Goal: Task Accomplishment & Management: Complete application form

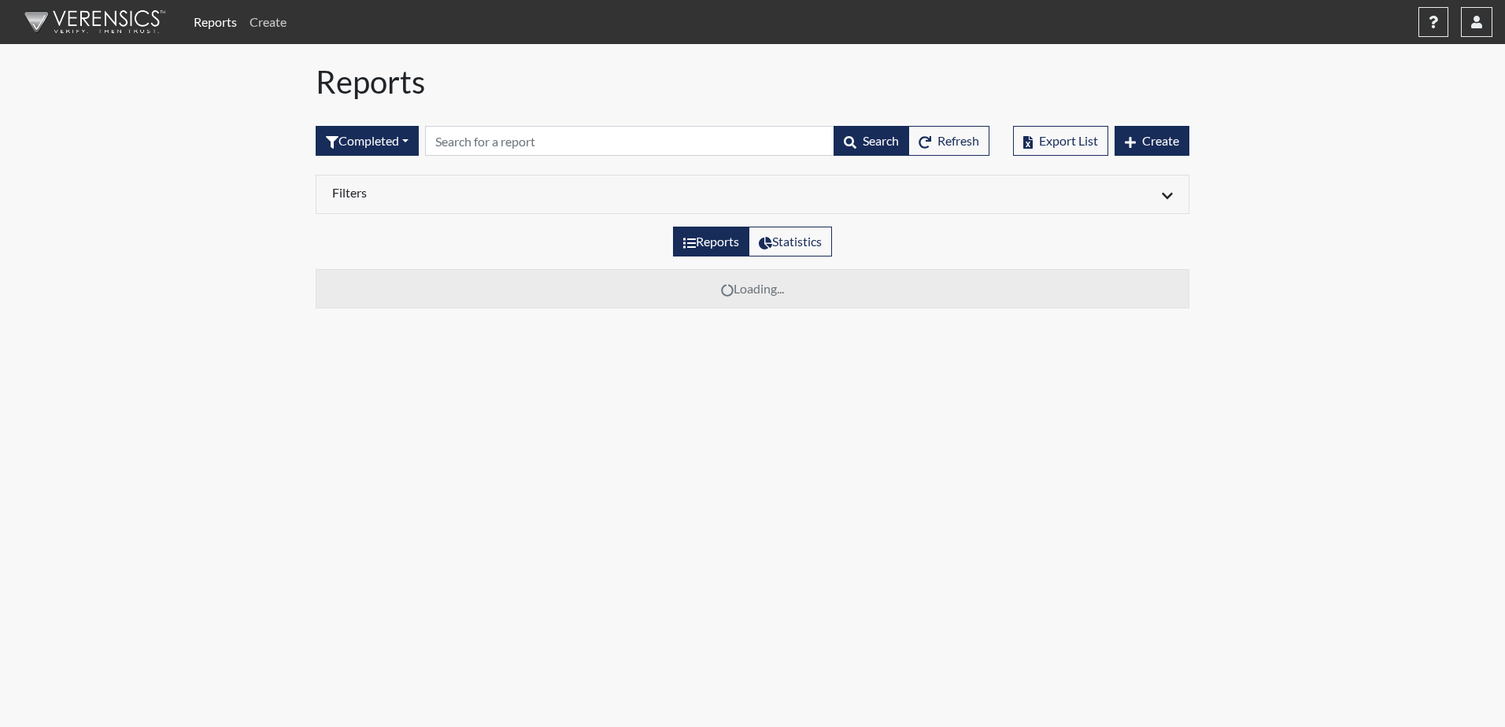
click at [283, 27] on link "Create" at bounding box center [268, 21] width 50 height 31
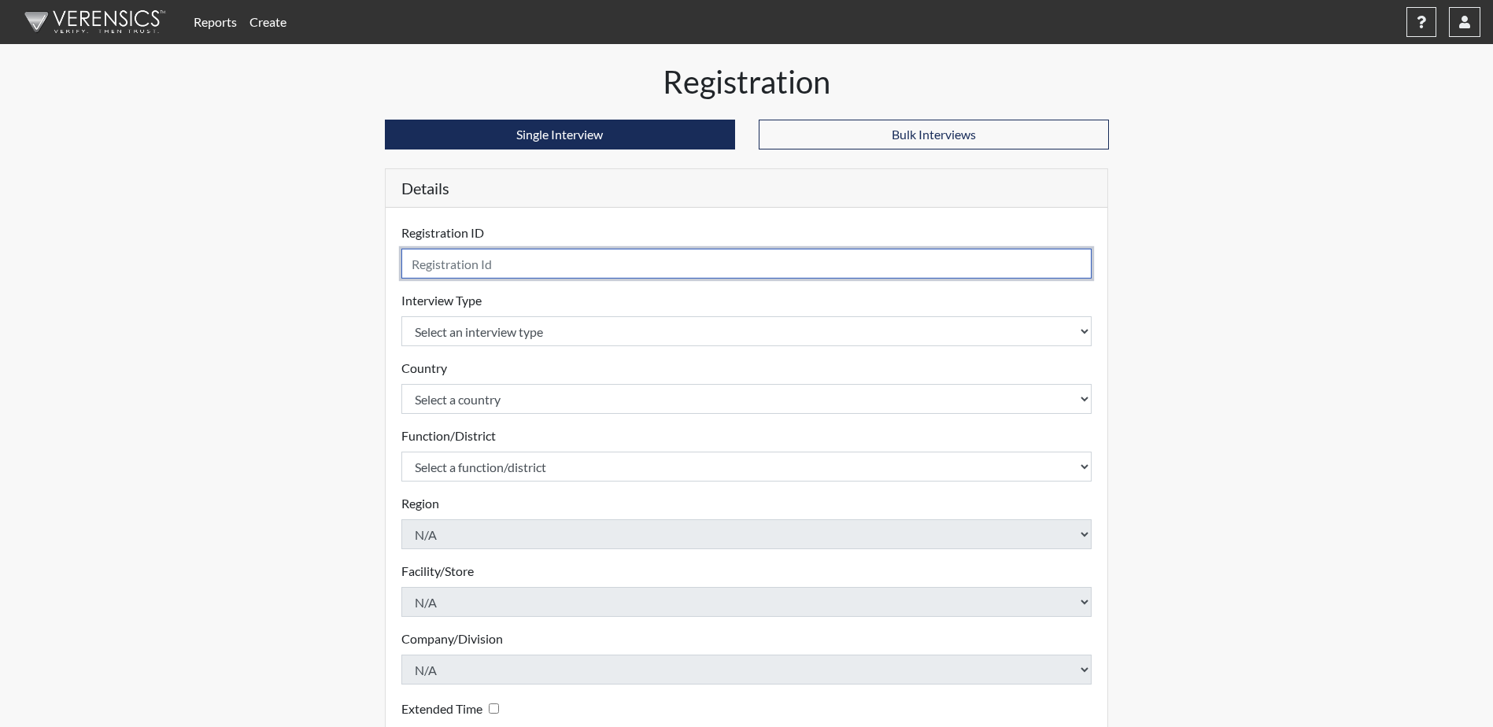
click at [539, 263] on input "text" at bounding box center [746, 264] width 691 height 30
click at [658, 272] on input "text" at bounding box center [746, 264] width 691 height 30
type input "Byrd4846 [PERSON_NAME]"
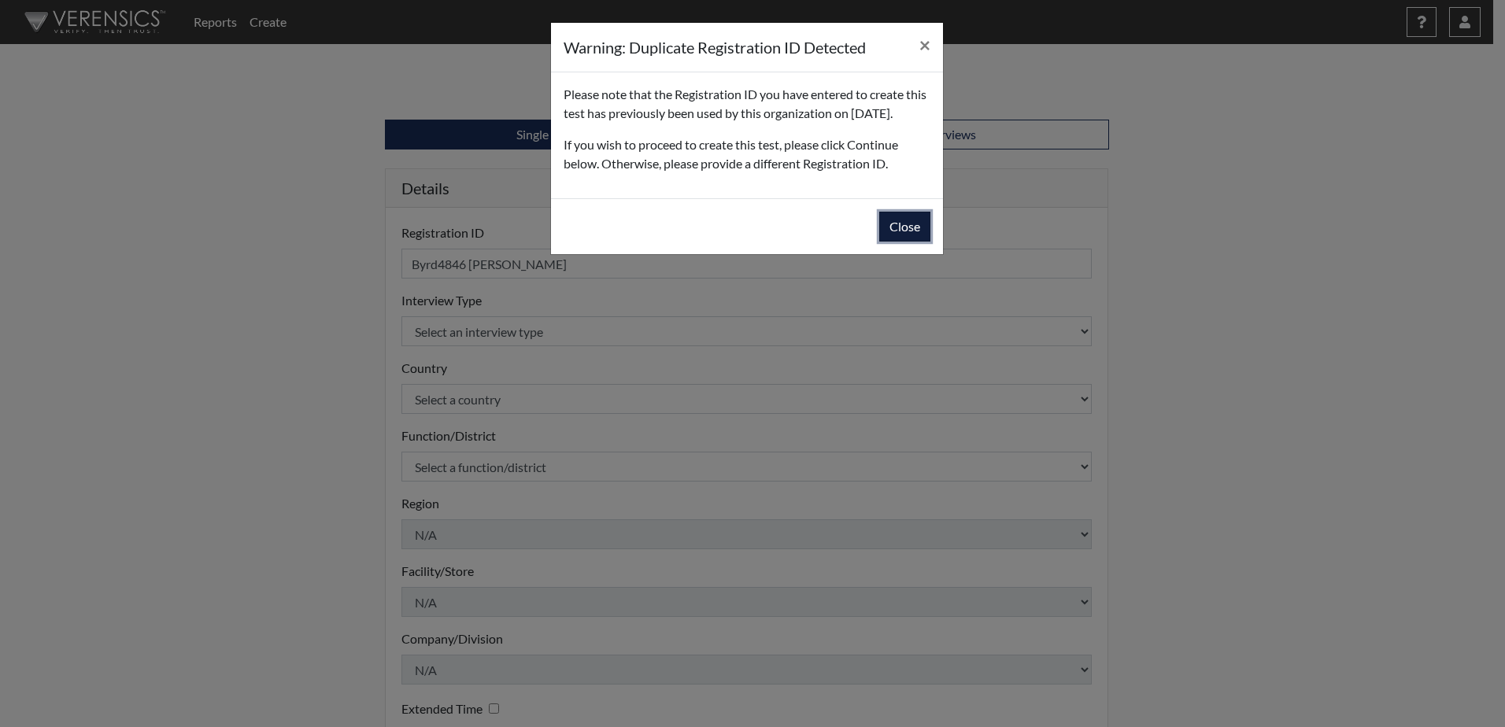
click at [893, 242] on button "Close" at bounding box center [904, 227] width 51 height 30
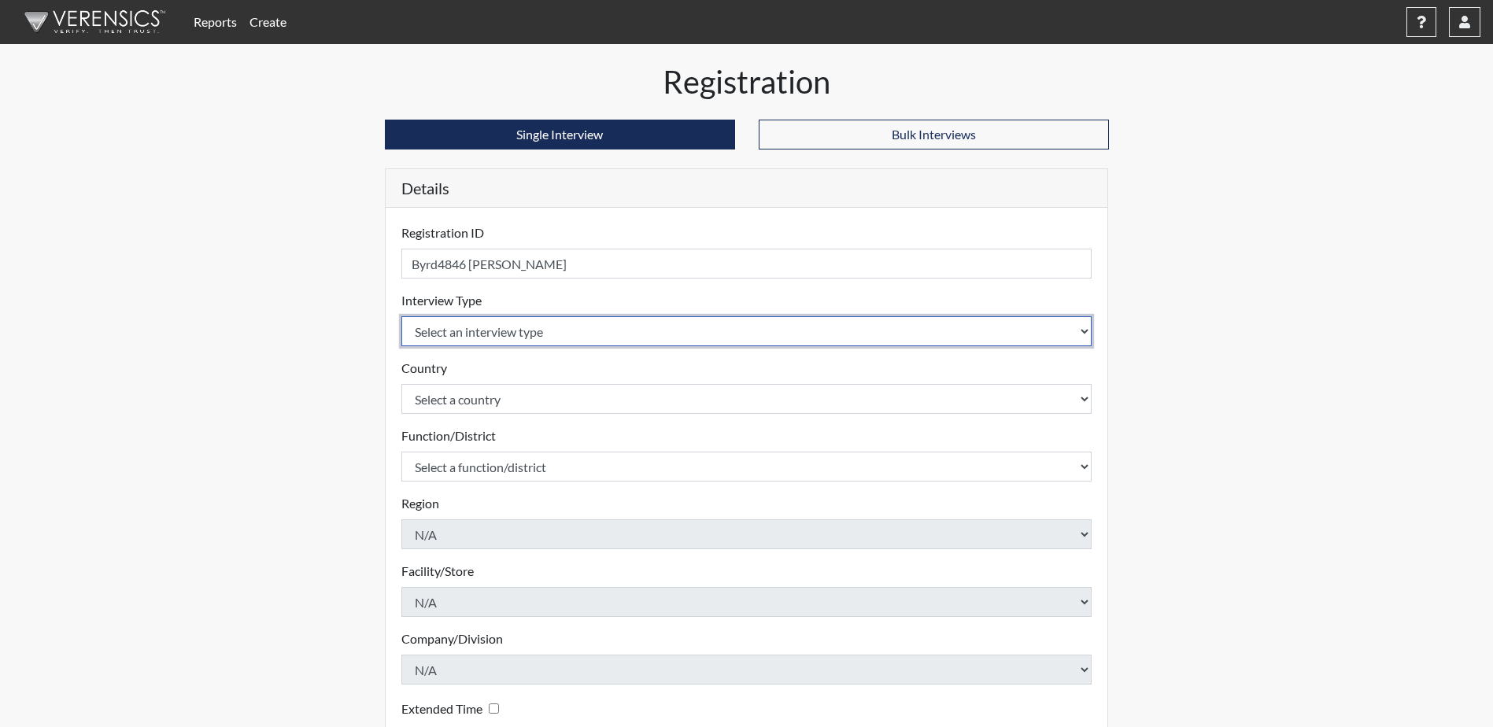
click at [693, 321] on select "Select an interview type Community Supervision Corrections Pre-Employment Pre-E…" at bounding box center [746, 331] width 691 height 30
select select "ff757fb6-e1bf-11ea-9c9f-0eff0cf7eb8f"
click at [401, 316] on select "Select an interview type Community Supervision Corrections Pre-Employment Pre-E…" at bounding box center [746, 331] width 691 height 30
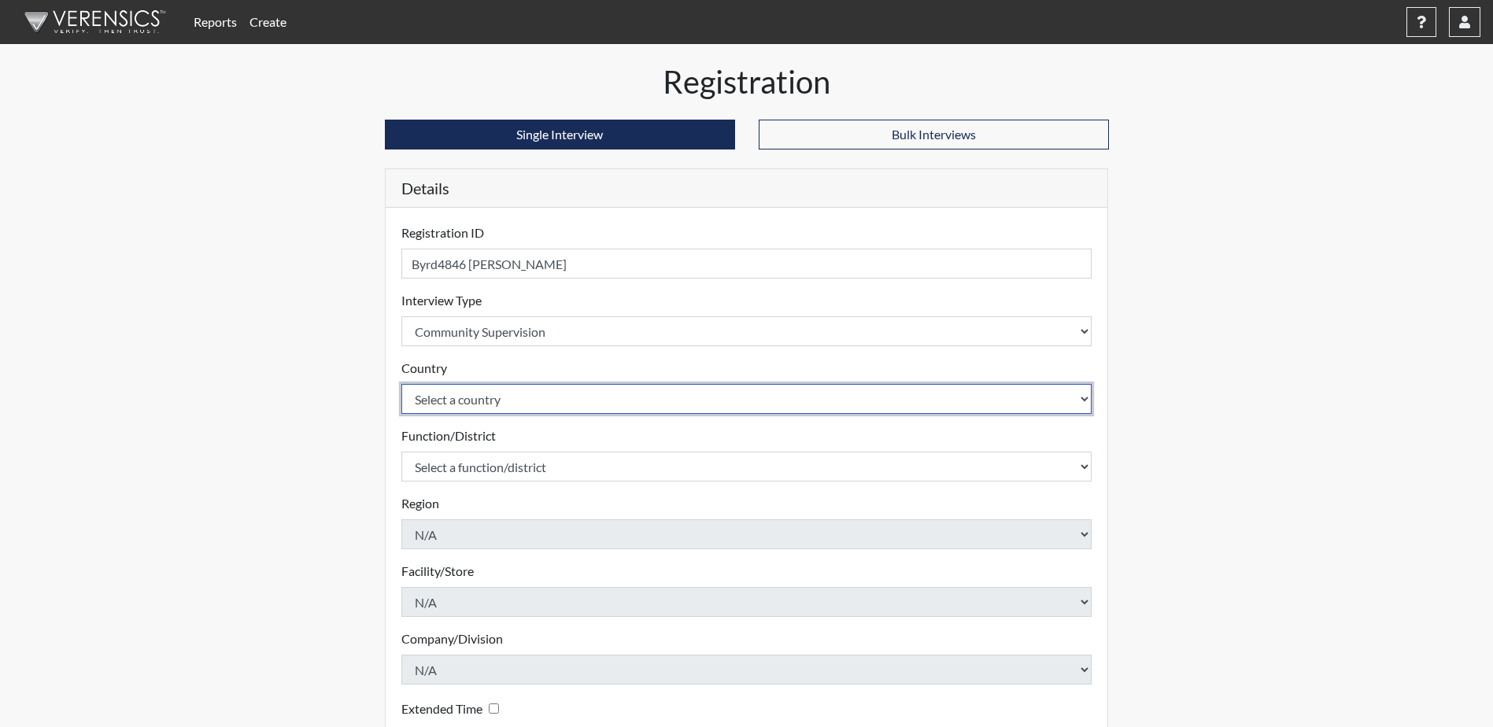
click at [653, 403] on select "Select a country [GEOGRAPHIC_DATA] [GEOGRAPHIC_DATA]" at bounding box center [746, 399] width 691 height 30
select select "united-states-of-[GEOGRAPHIC_DATA]"
click at [401, 384] on select "Select a country [GEOGRAPHIC_DATA] [GEOGRAPHIC_DATA]" at bounding box center [746, 399] width 691 height 30
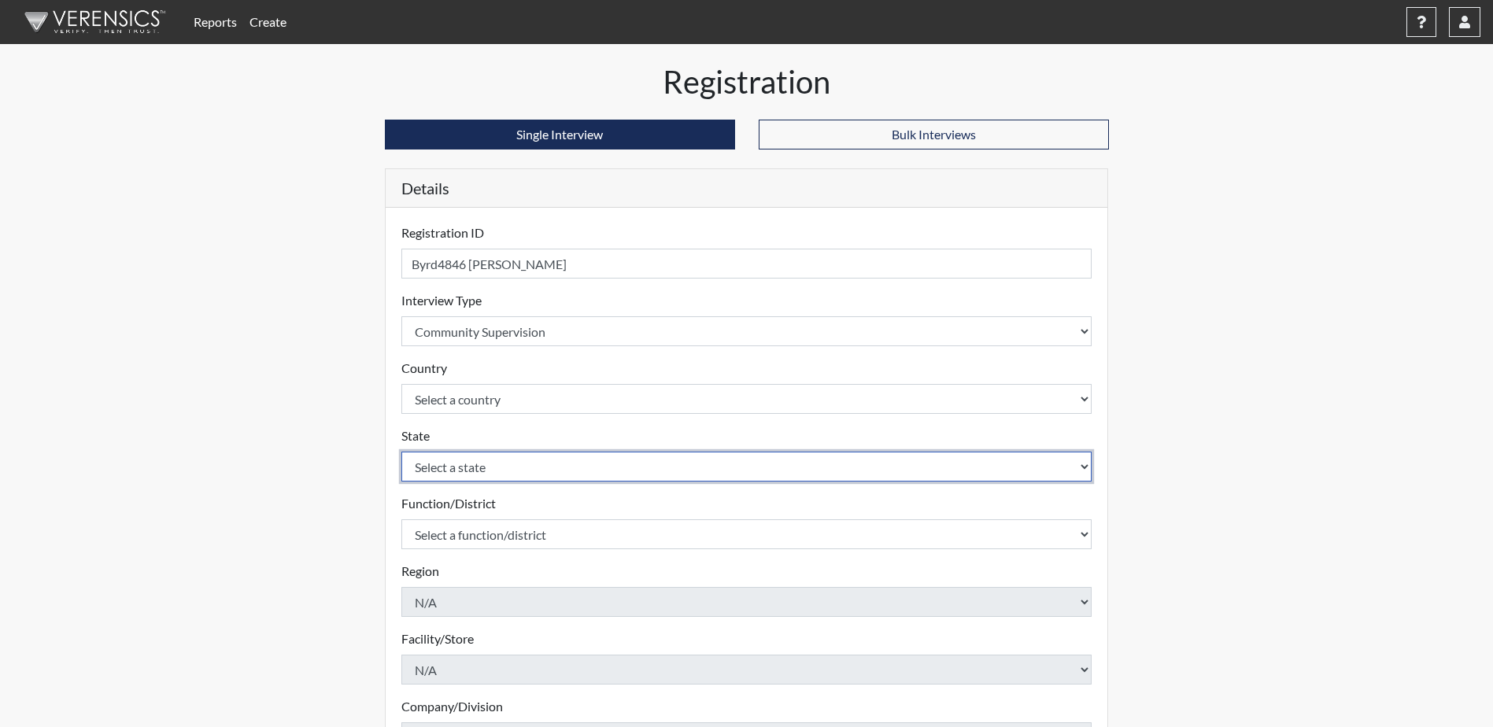
click at [637, 467] on select "Select a state [US_STATE] [US_STATE] [US_STATE] [US_STATE] [US_STATE] [US_STATE…" at bounding box center [746, 467] width 691 height 30
select select "ND"
click at [401, 452] on select "Select a state [US_STATE] [US_STATE] [US_STATE] [US_STATE] [US_STATE] [US_STATE…" at bounding box center [746, 467] width 691 height 30
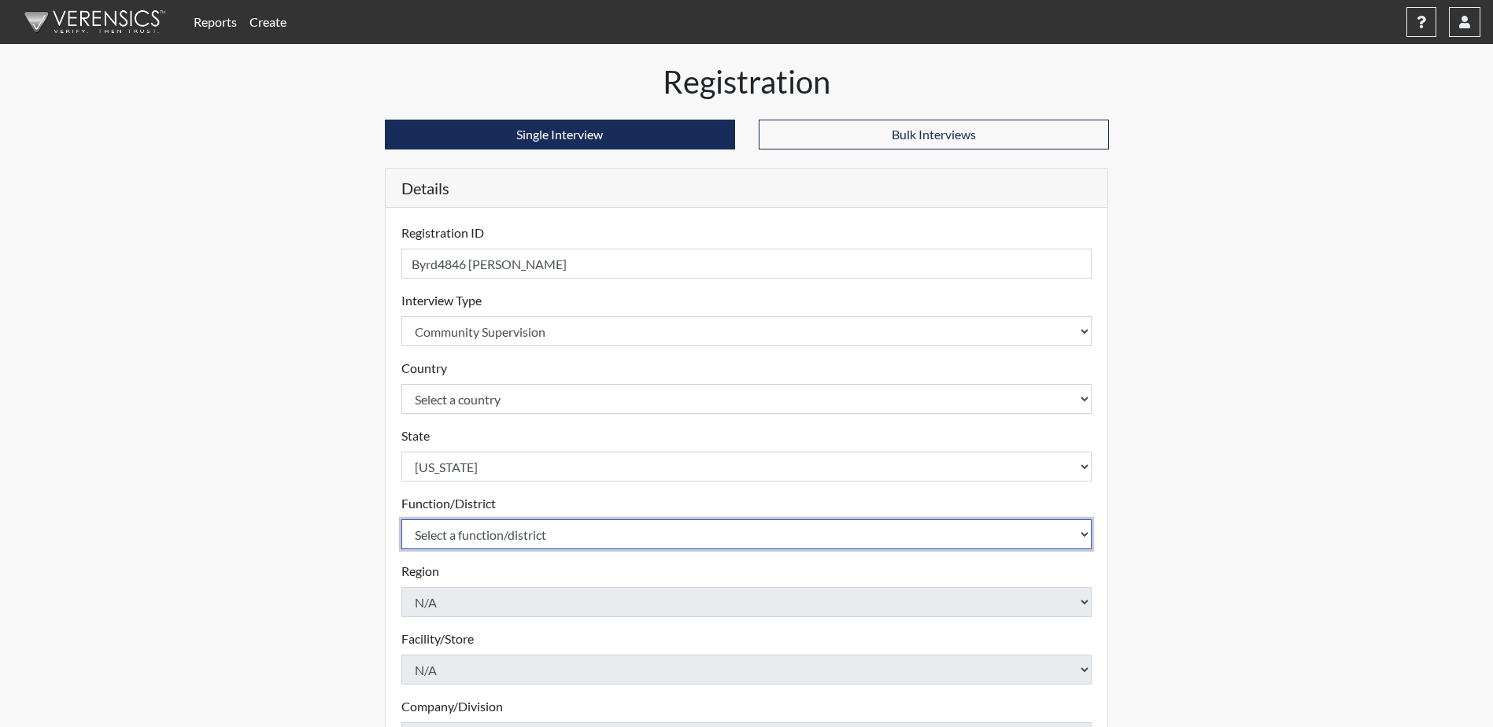
click at [748, 524] on select "Select a function/district Central Office/530 P&P/502" at bounding box center [746, 534] width 691 height 30
select select "4c6cf6b7-0a66-4ddf-a33c-c3617a18a22d"
click at [401, 519] on select "Select a function/district Central Office/530 P&P/502" at bounding box center [746, 534] width 691 height 30
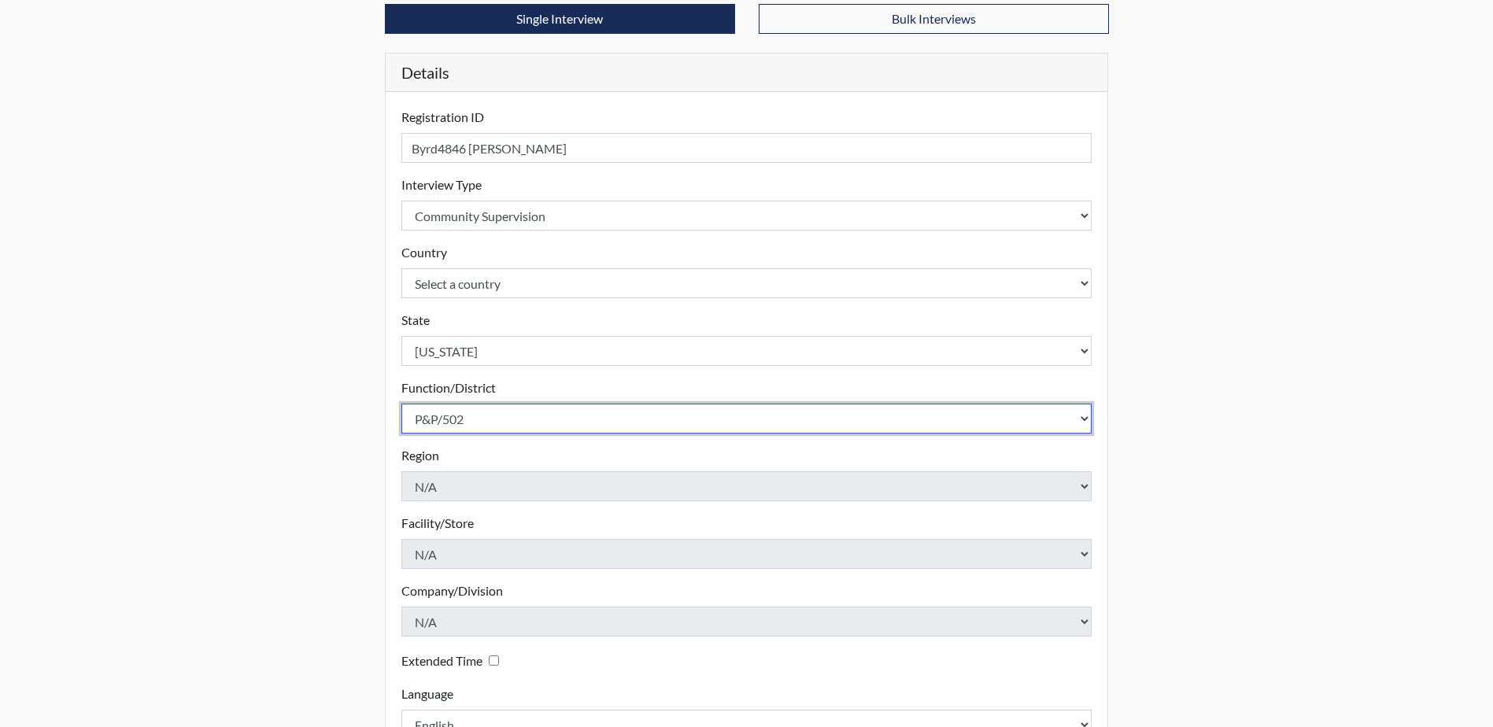
scroll to position [226, 0]
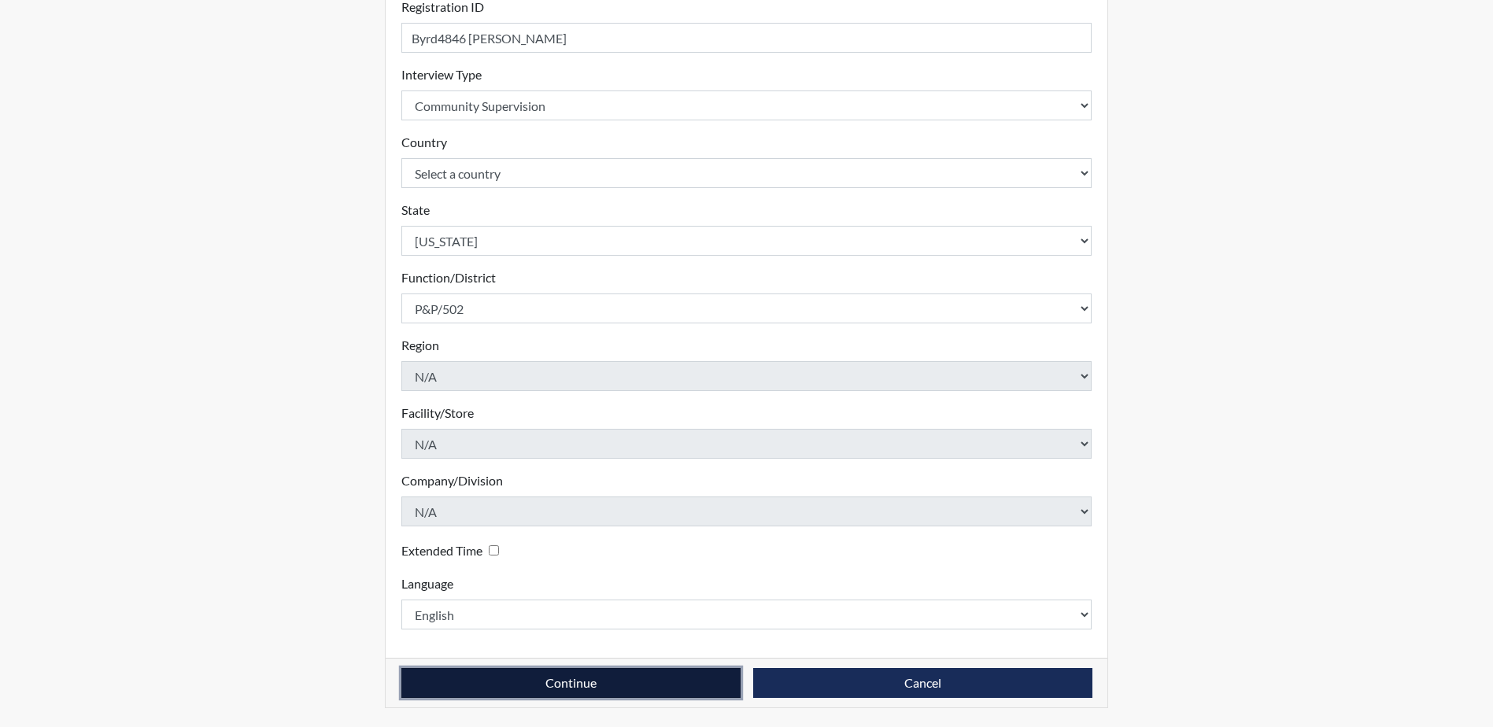
click at [636, 675] on button "Continue" at bounding box center [570, 683] width 339 height 30
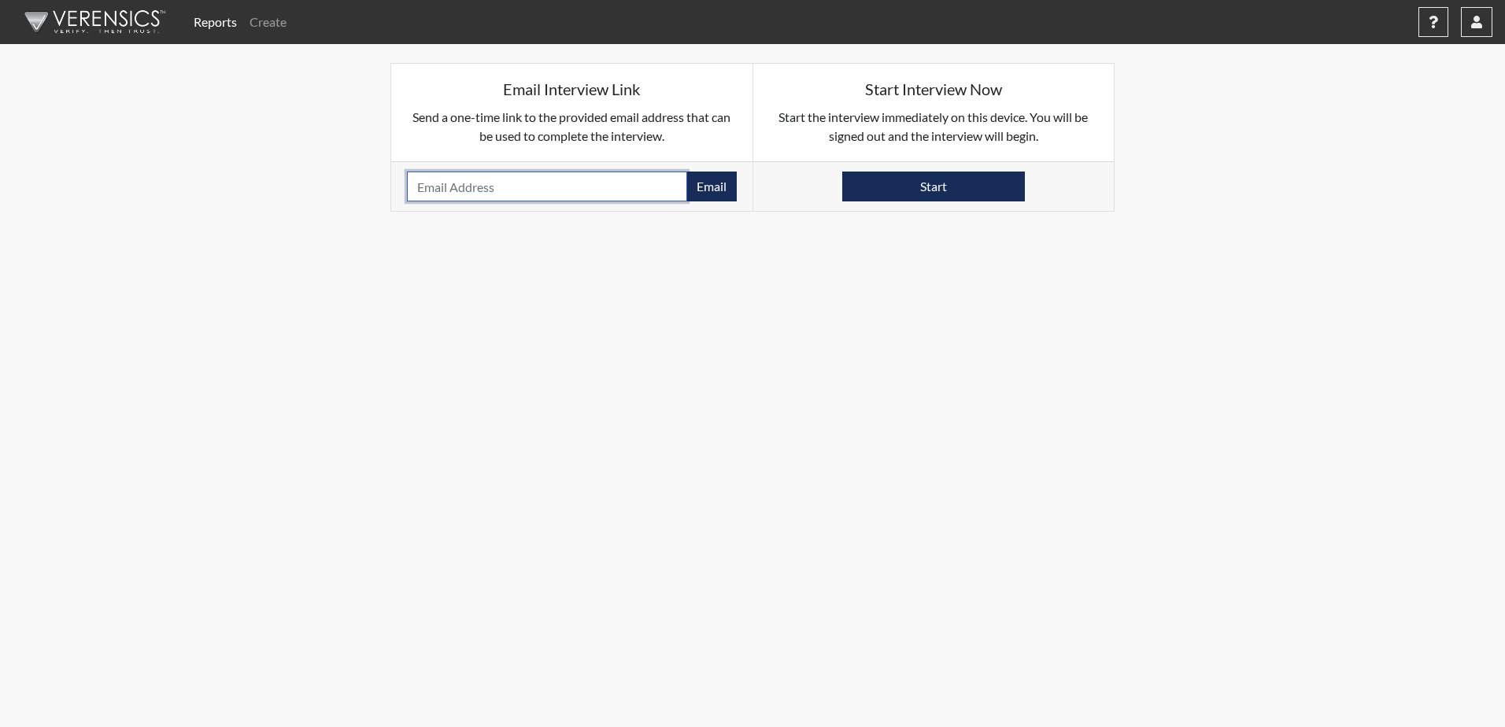
click at [509, 194] on input "email" at bounding box center [547, 187] width 280 height 30
type input "[EMAIL_ADDRESS][DOMAIN_NAME]"
click at [719, 188] on button "Email" at bounding box center [711, 187] width 50 height 30
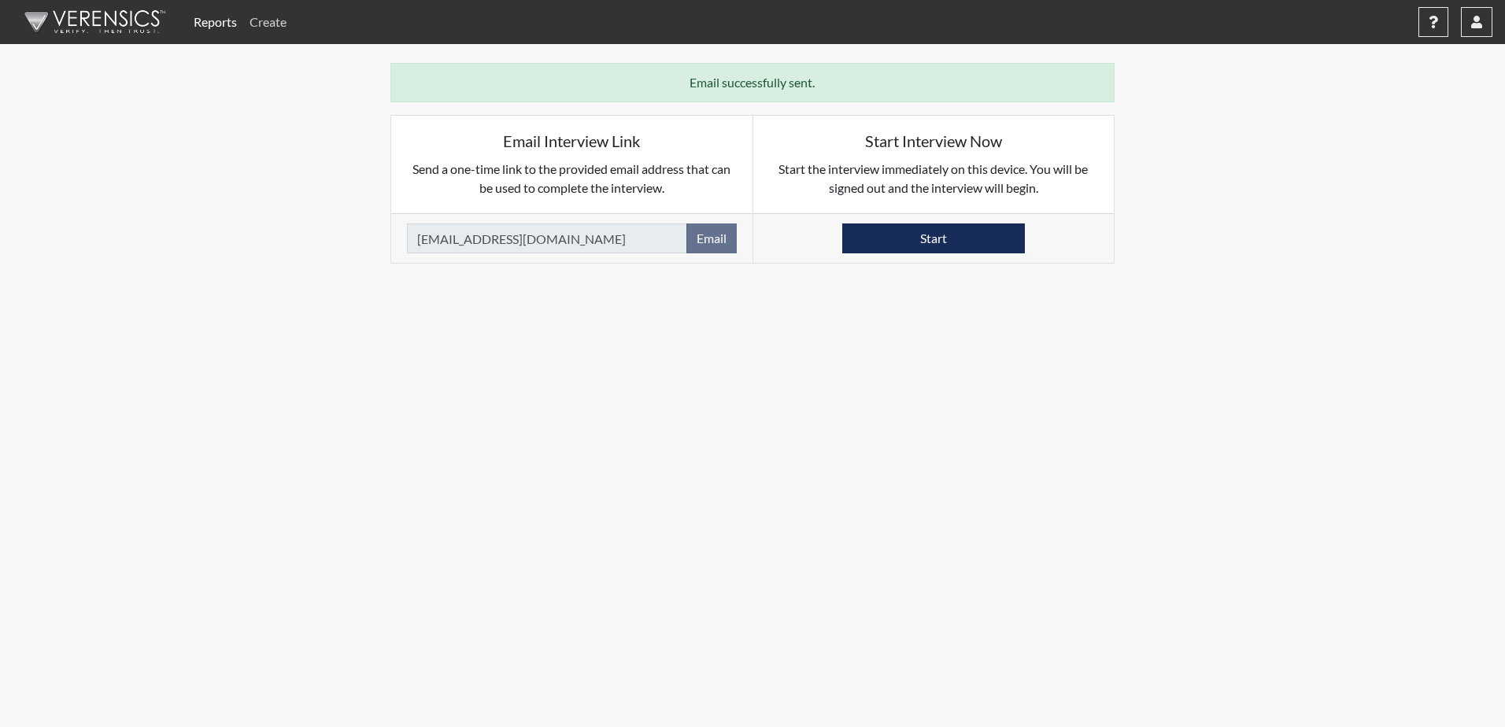
click at [278, 24] on link "Create" at bounding box center [268, 21] width 50 height 31
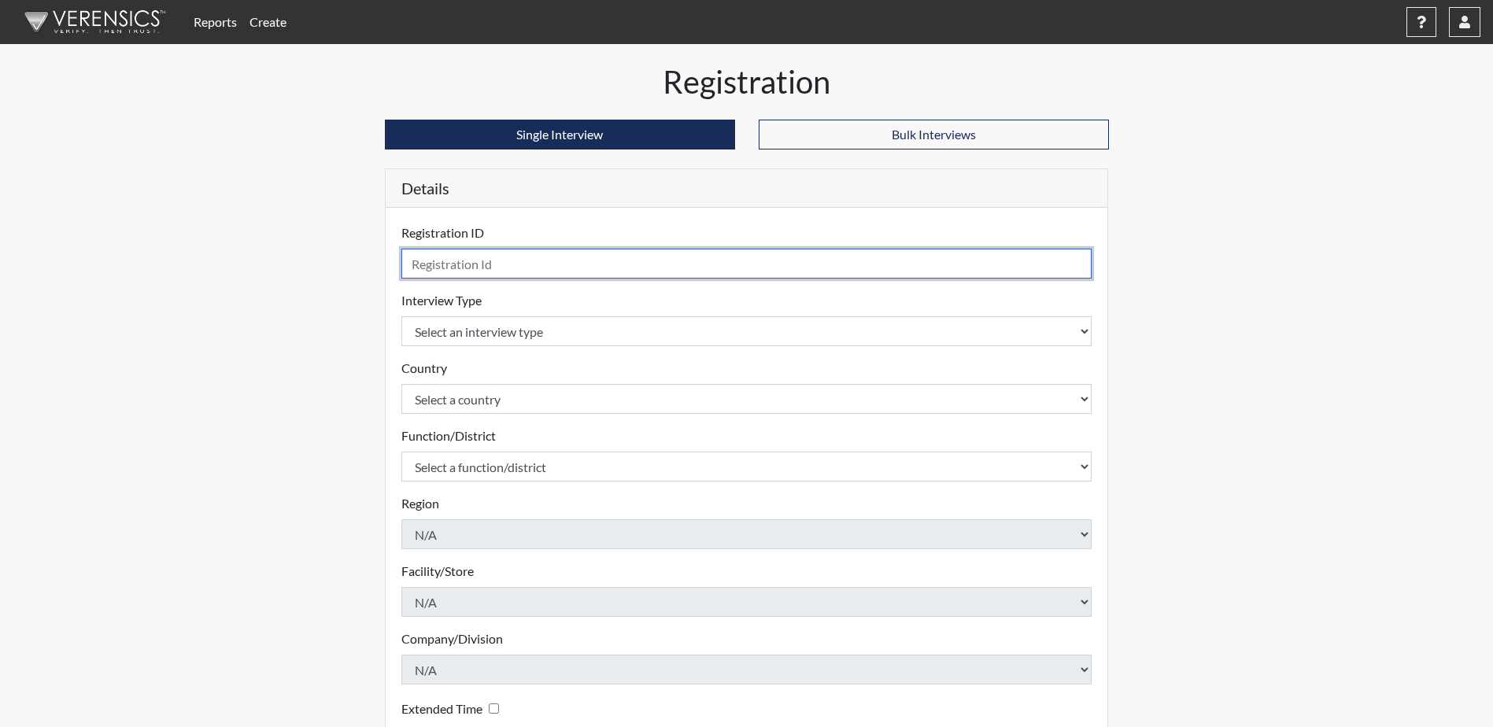
click at [647, 254] on input "text" at bounding box center [746, 264] width 691 height 30
type input "Evans5003 CA Fargo"
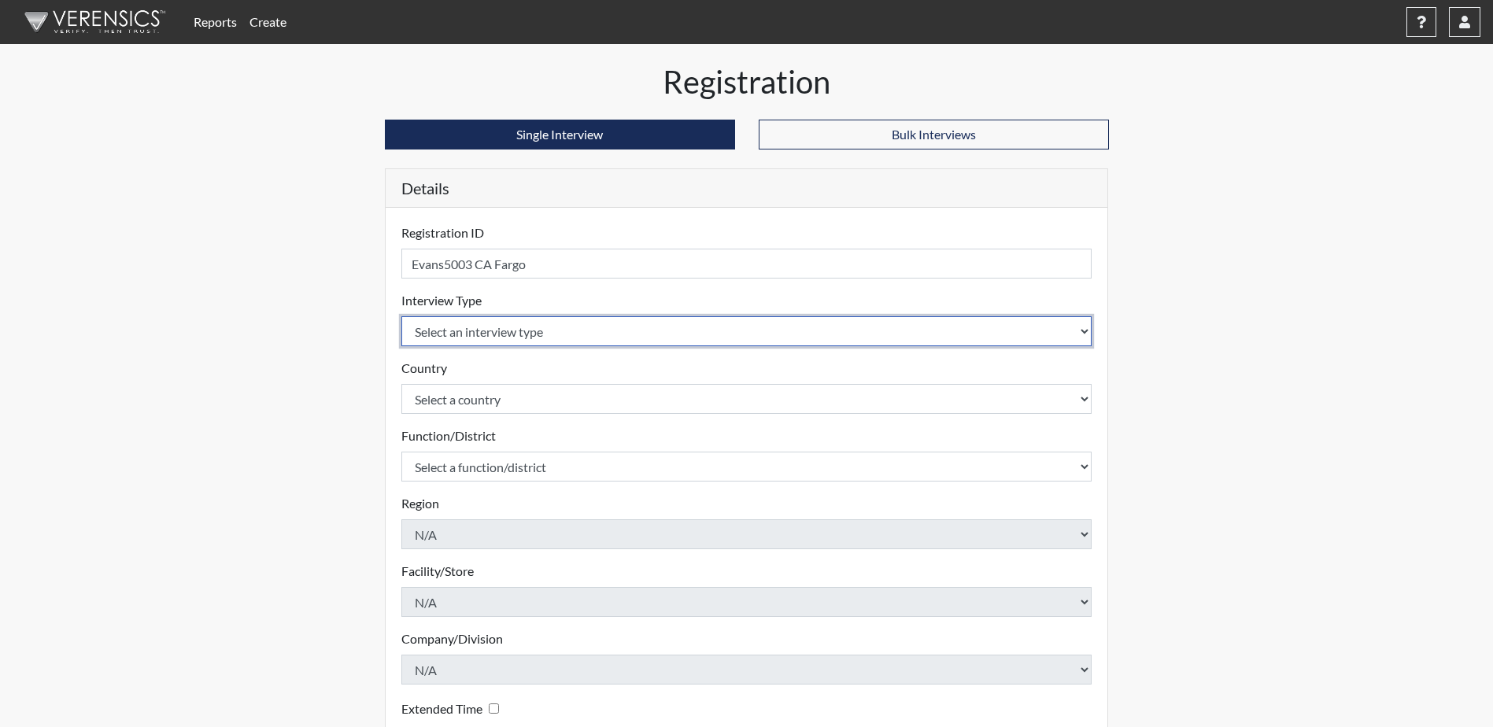
select select "ff757fb6-e1bf-11ea-9c9f-0eff0cf7eb8f"
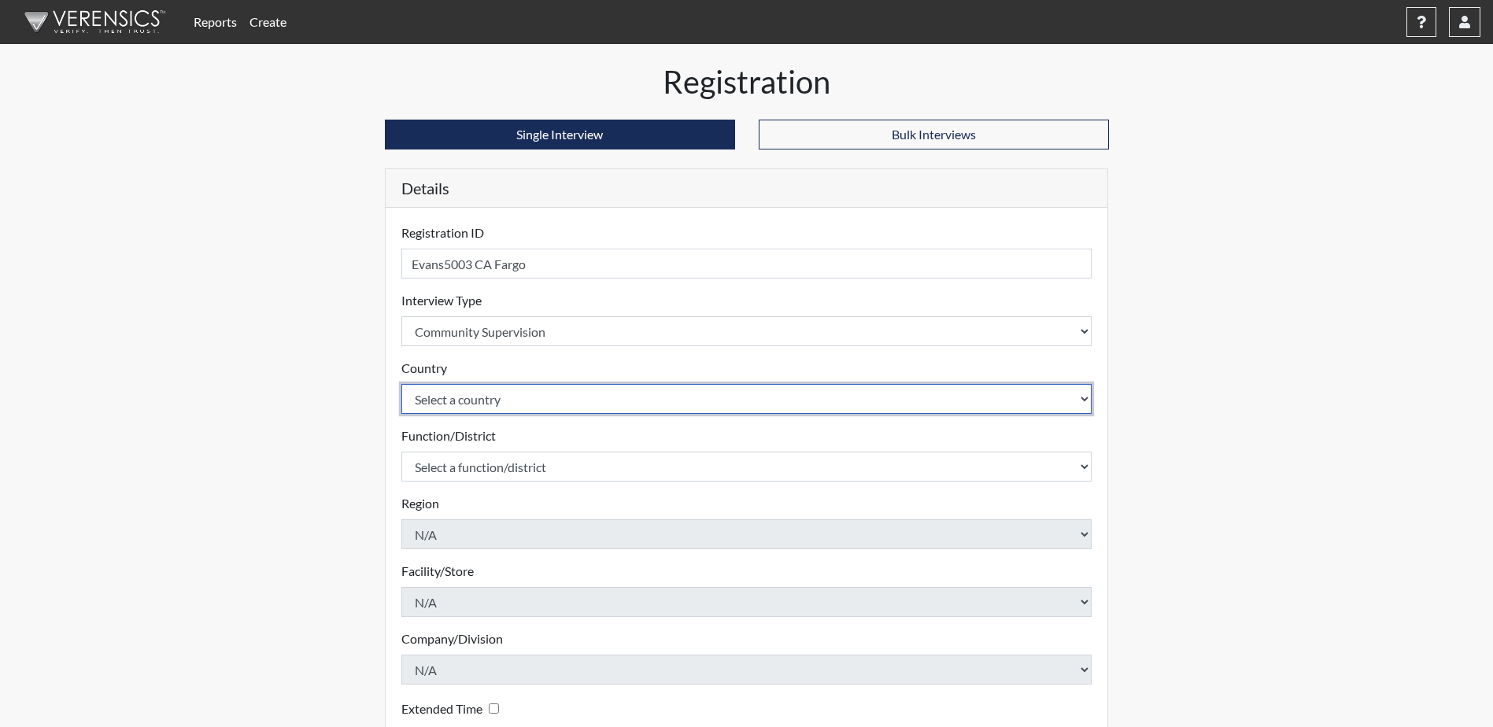
click at [1027, 402] on select "Select a country [GEOGRAPHIC_DATA] [GEOGRAPHIC_DATA]" at bounding box center [746, 399] width 691 height 30
select select "united-states-of-[GEOGRAPHIC_DATA]"
click at [401, 384] on select "Select a country [GEOGRAPHIC_DATA] [GEOGRAPHIC_DATA]" at bounding box center [746, 399] width 691 height 30
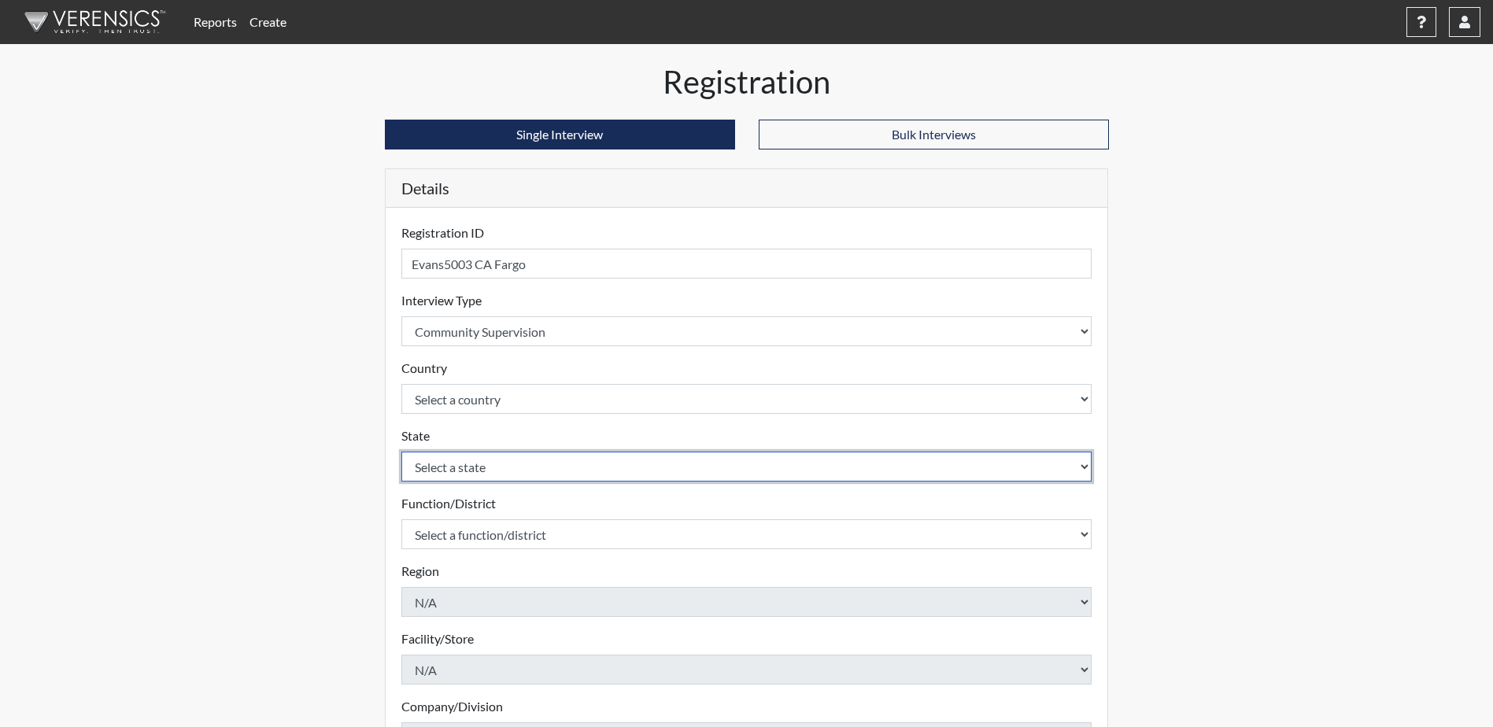
click at [796, 474] on select "Select a state [US_STATE] [US_STATE] [US_STATE] [US_STATE] [US_STATE] [US_STATE…" at bounding box center [746, 467] width 691 height 30
select select "ND"
click at [401, 452] on select "Select a state [US_STATE] [US_STATE] [US_STATE] [US_STATE] [US_STATE] [US_STATE…" at bounding box center [746, 467] width 691 height 30
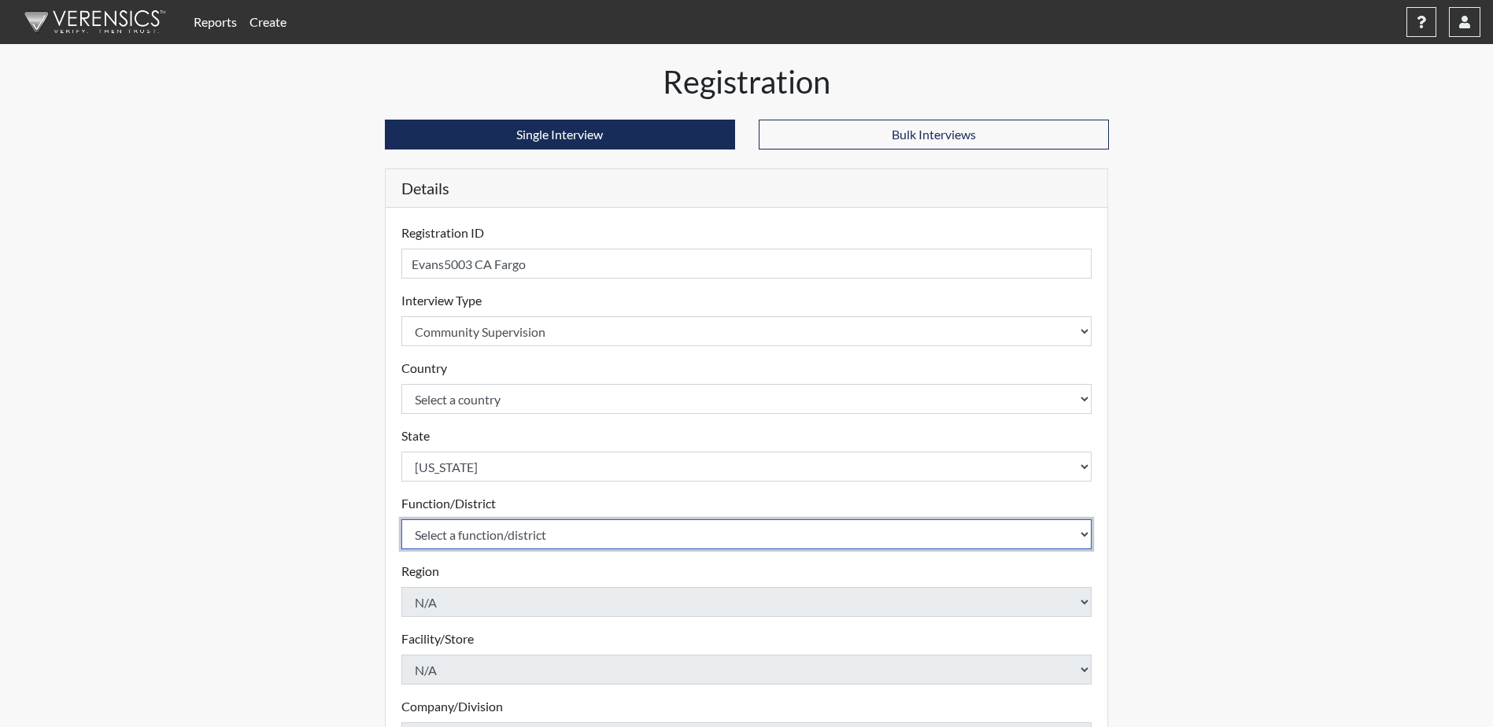
click at [788, 537] on select "Select a function/district Central Office/530 P&P/502" at bounding box center [746, 534] width 691 height 30
select select "4c6cf6b7-0a66-4ddf-a33c-c3617a18a22d"
click at [401, 519] on select "Select a function/district Central Office/530 P&P/502" at bounding box center [746, 534] width 691 height 30
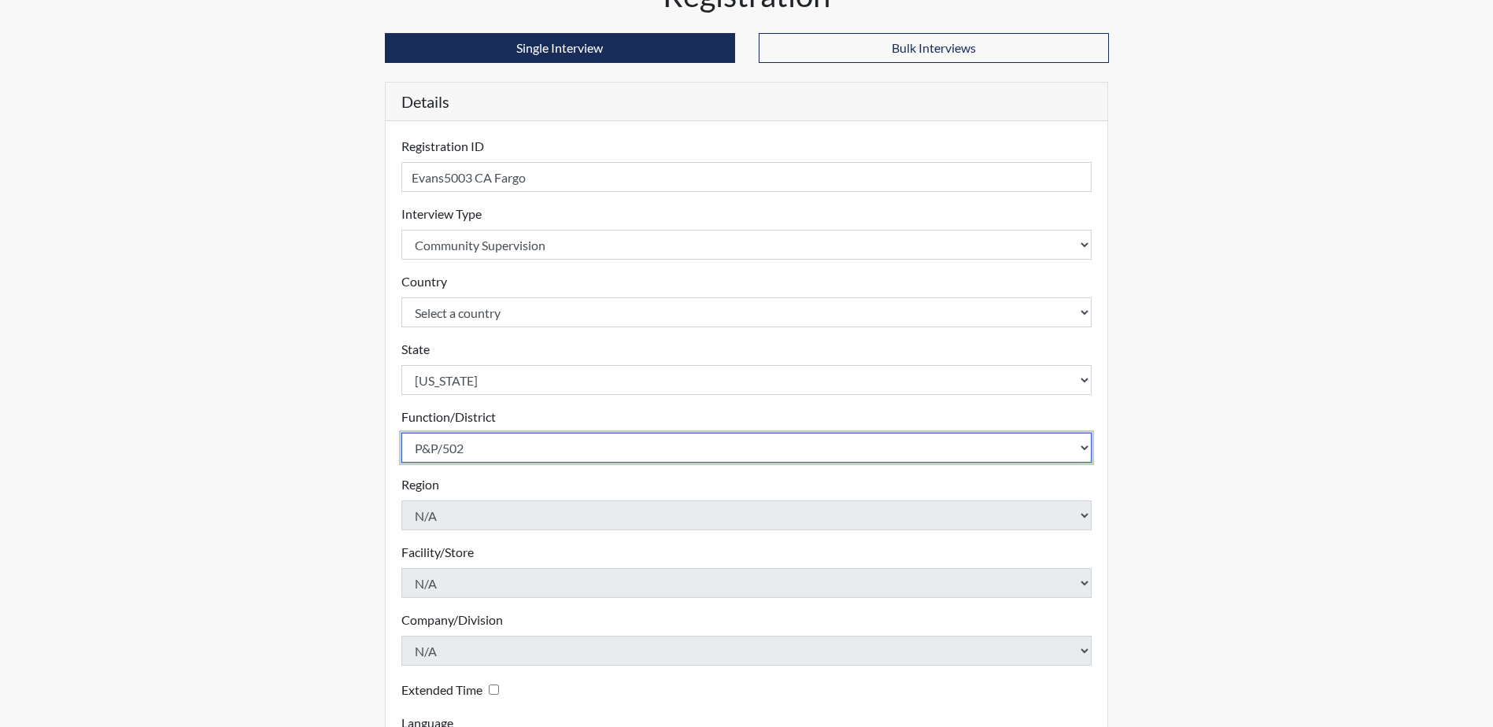
scroll to position [226, 0]
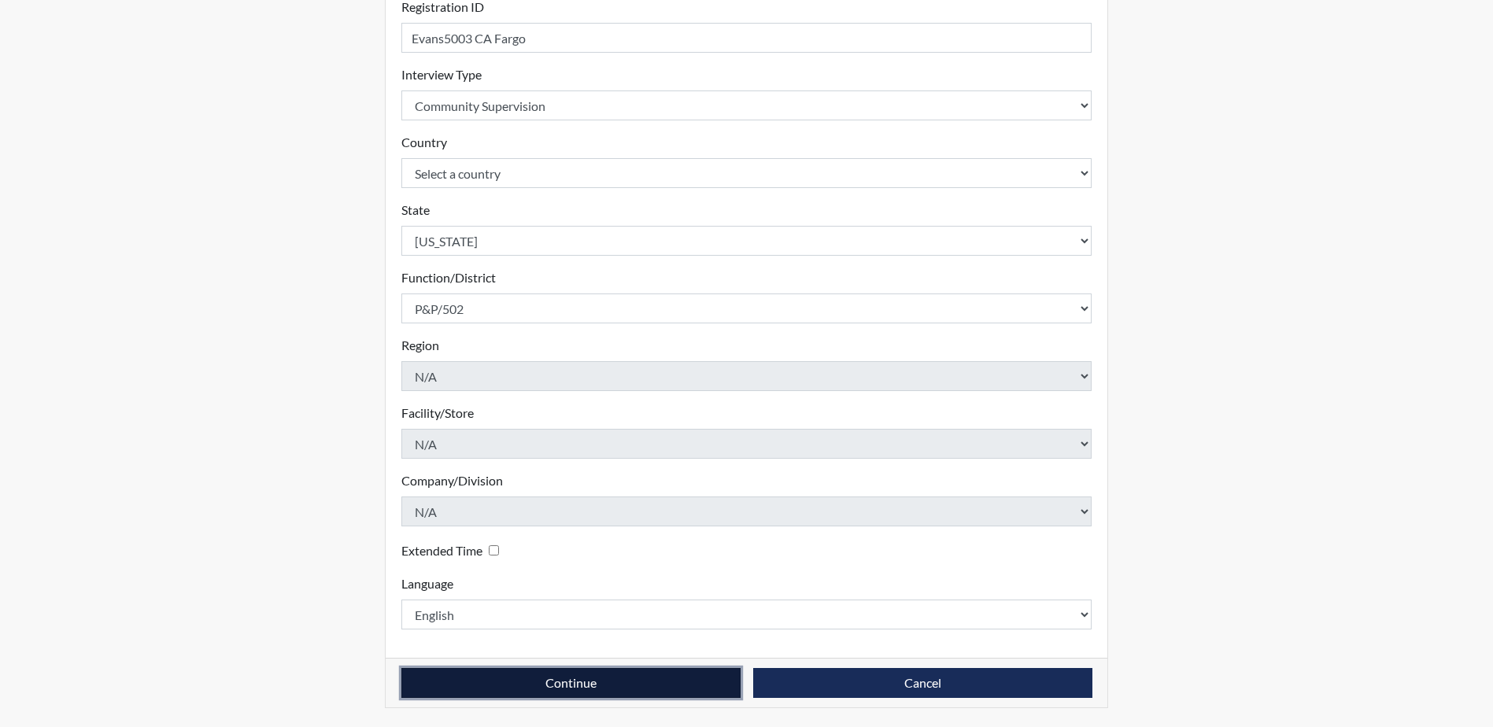
click at [550, 689] on button "Continue" at bounding box center [570, 683] width 339 height 30
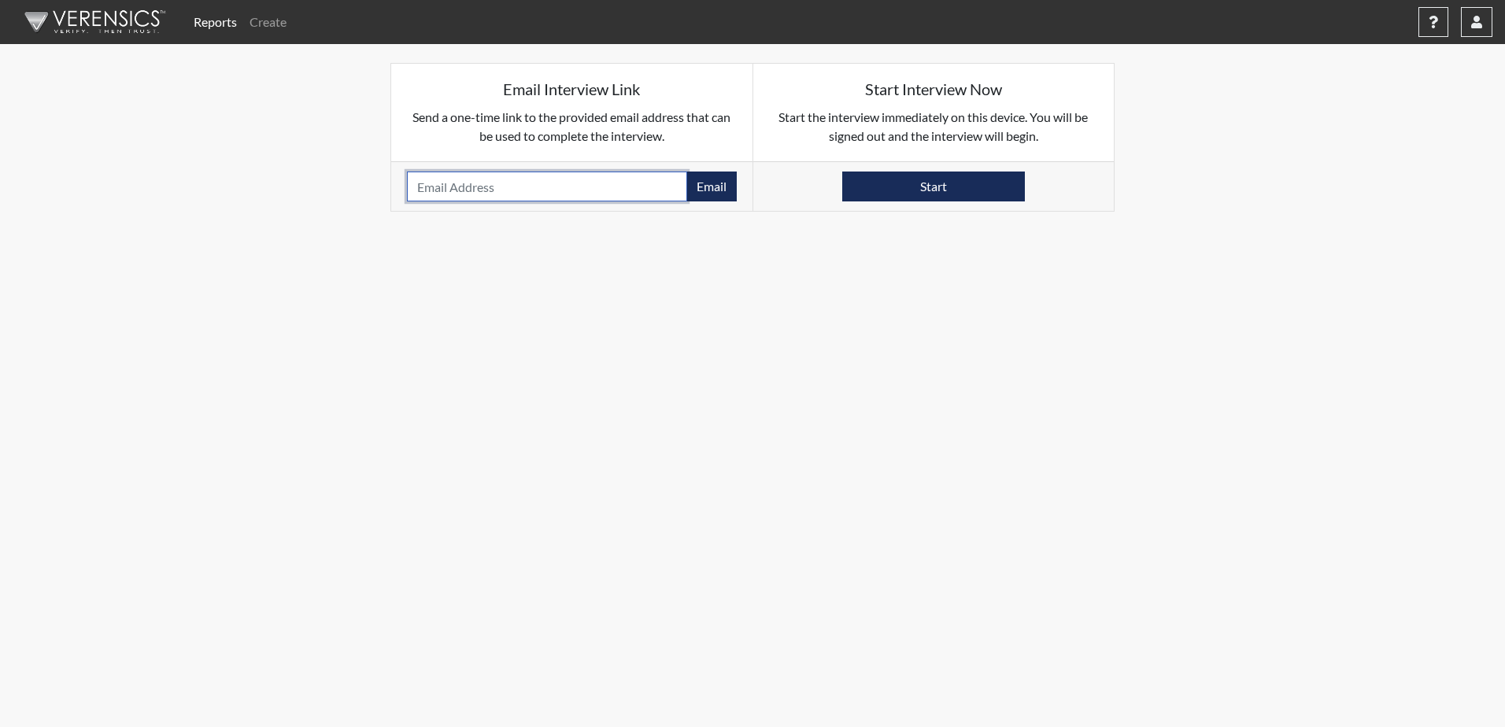
click at [475, 180] on input "email" at bounding box center [547, 187] width 280 height 30
type input "[EMAIL_ADDRESS][DOMAIN_NAME]"
click at [696, 188] on button "Email" at bounding box center [711, 187] width 50 height 30
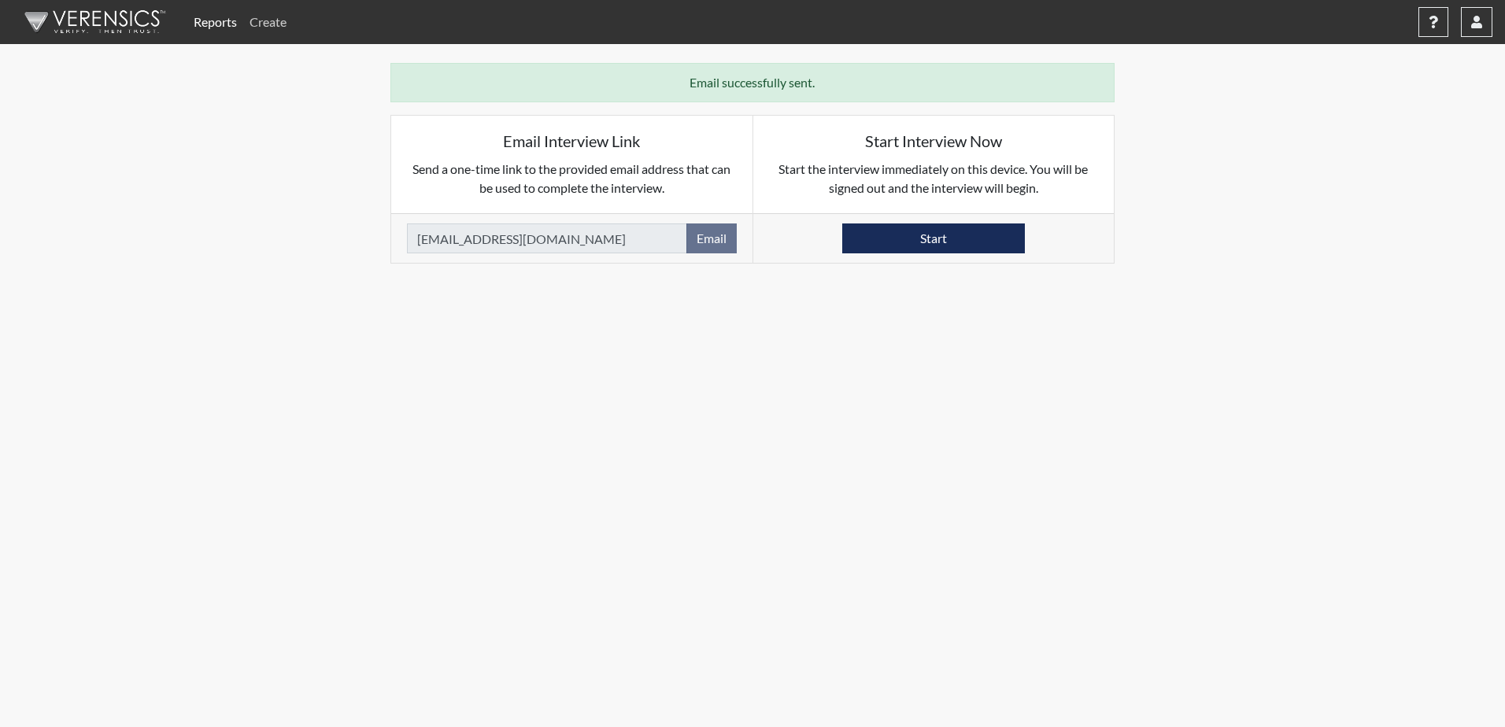
click at [268, 21] on link "Create" at bounding box center [268, 21] width 50 height 31
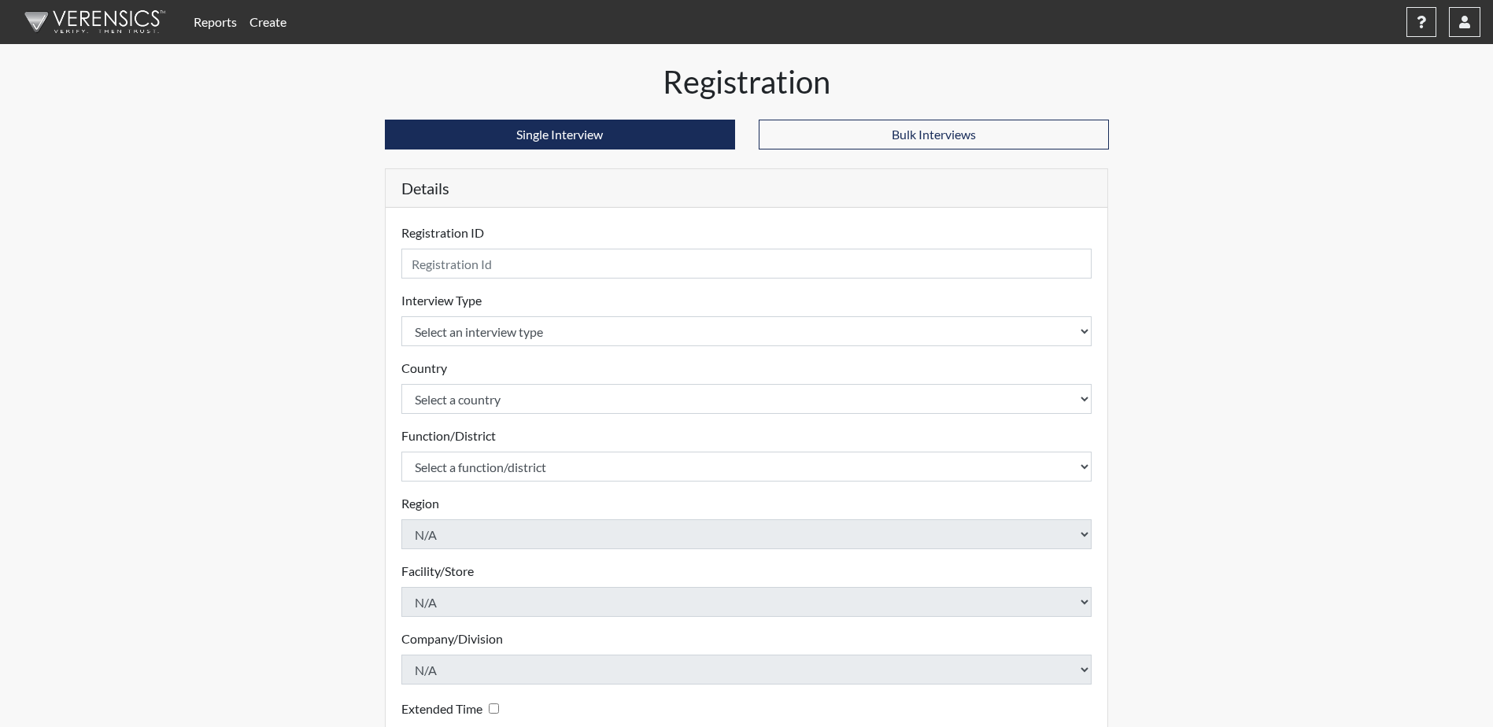
click at [472, 281] on form "Registration ID Please provide a registration ID. Interview Type Select an inte…" at bounding box center [746, 506] width 691 height 564
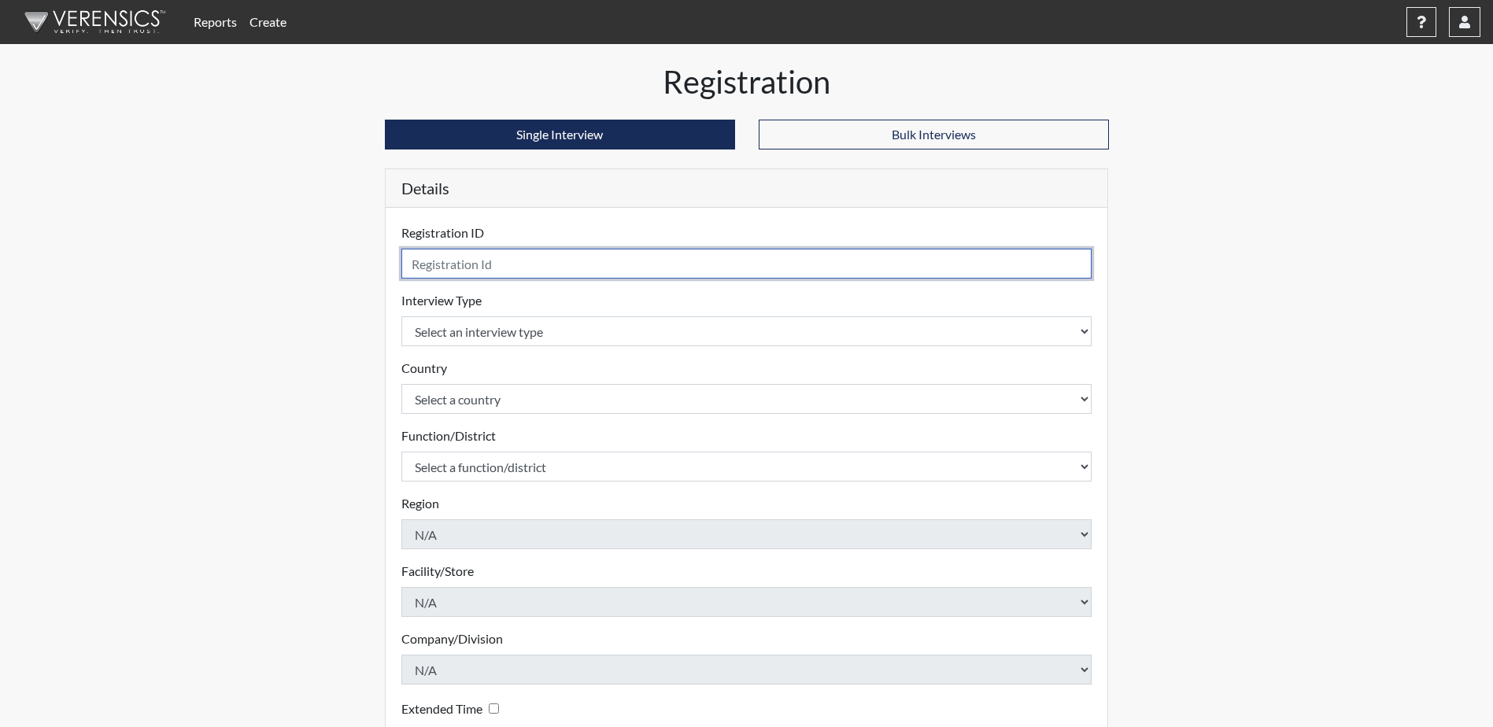
click at [483, 274] on input "text" at bounding box center [746, 264] width 691 height 30
click at [422, 260] on input "text" at bounding box center [746, 264] width 691 height 30
type input "Smith6182 CA Fargo"
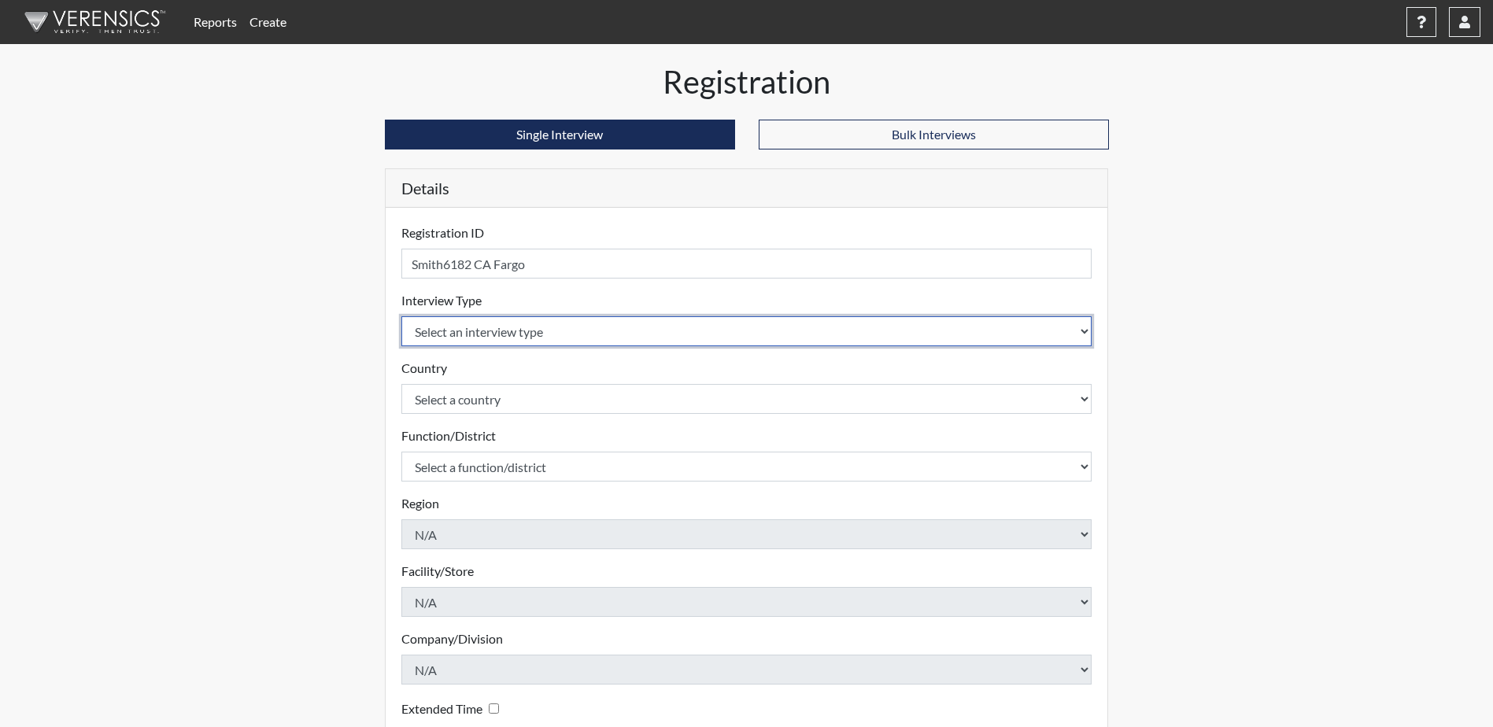
select select "ff757fb6-e1bf-11ea-9c9f-0eff0cf7eb8f"
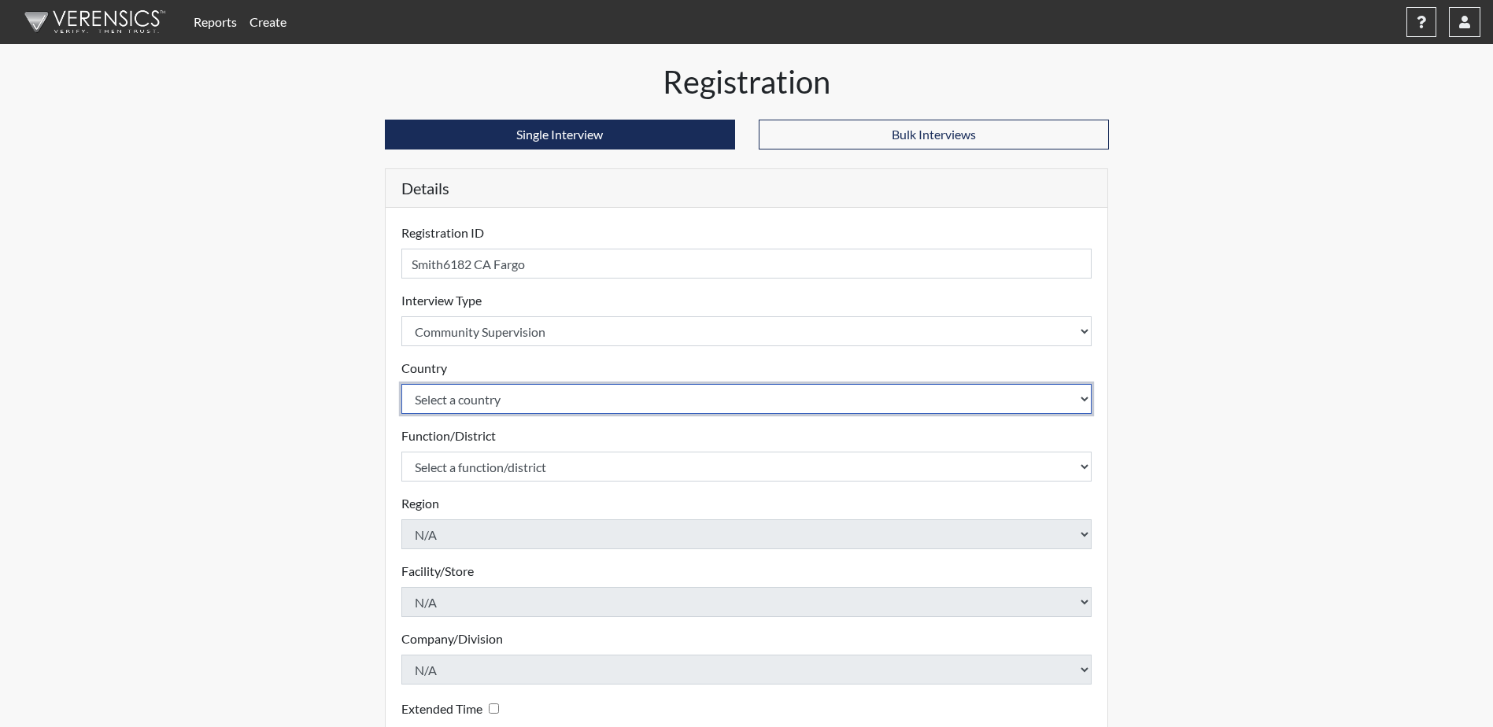
select select "united-states-of-[GEOGRAPHIC_DATA]"
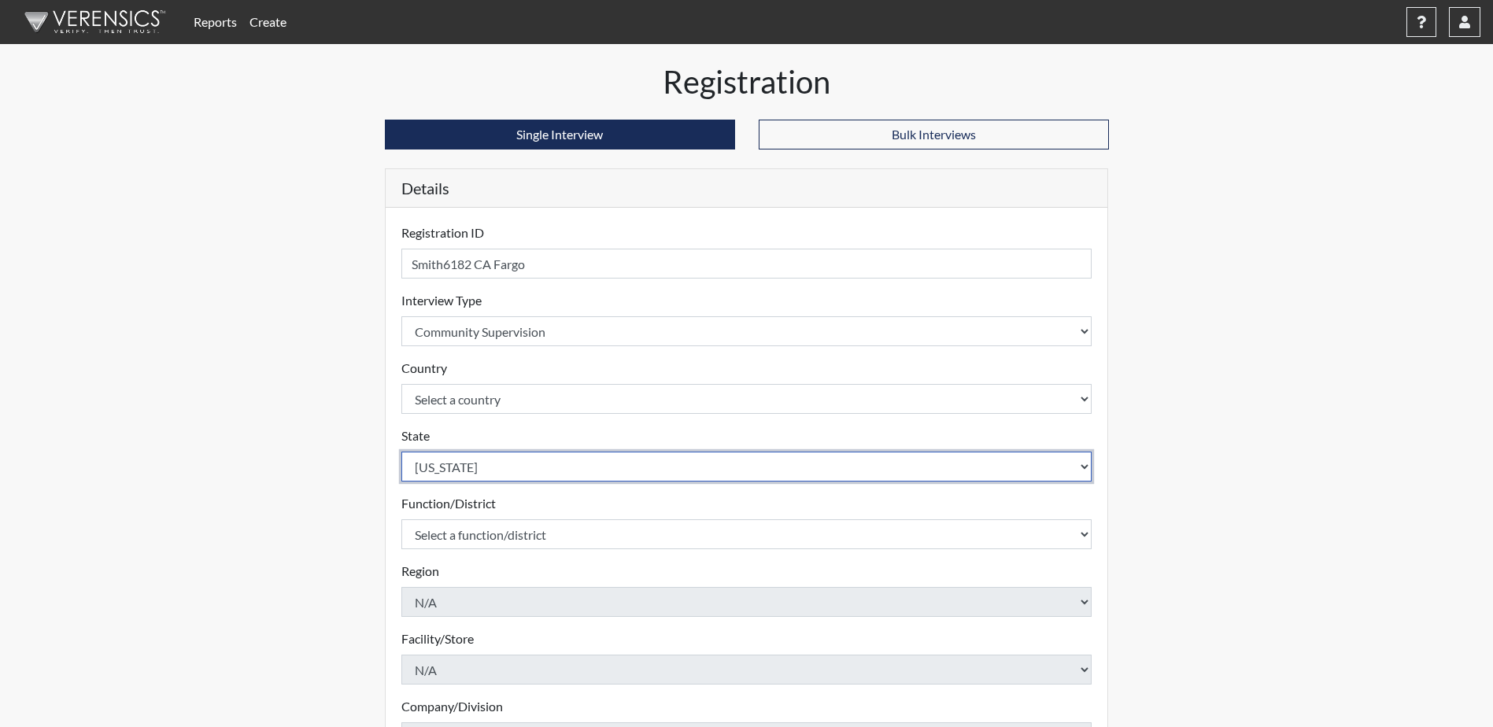
select select "ND"
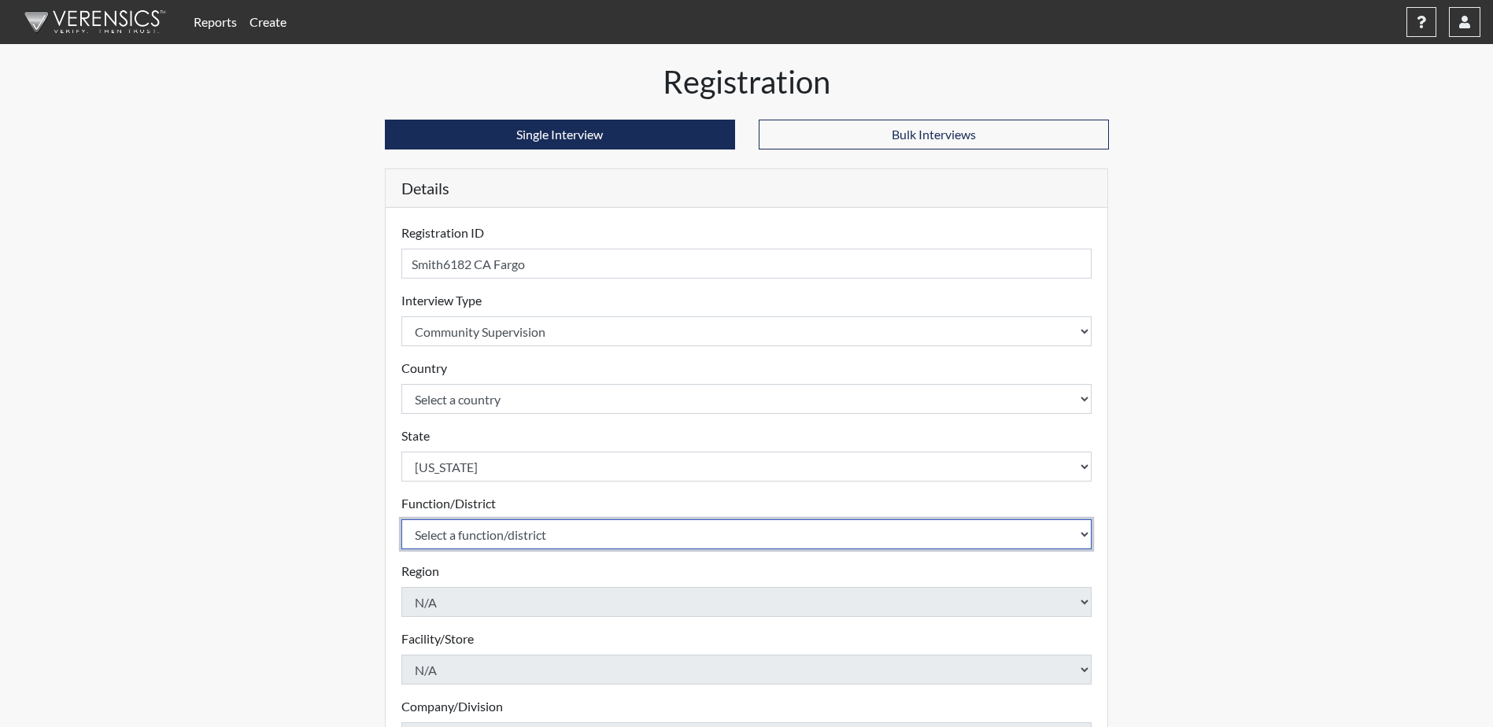
select select "4c6cf6b7-0a66-4ddf-a33c-c3617a18a22d"
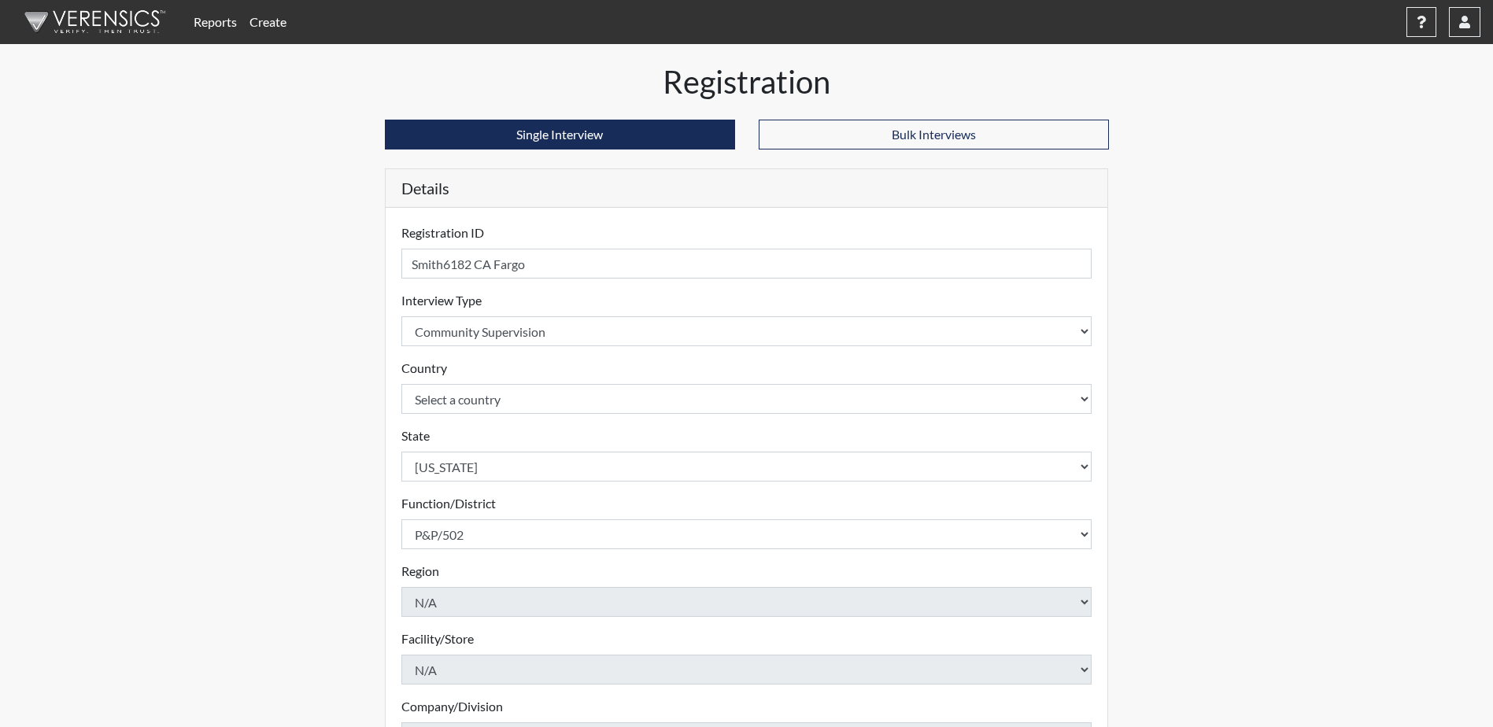
scroll to position [226, 0]
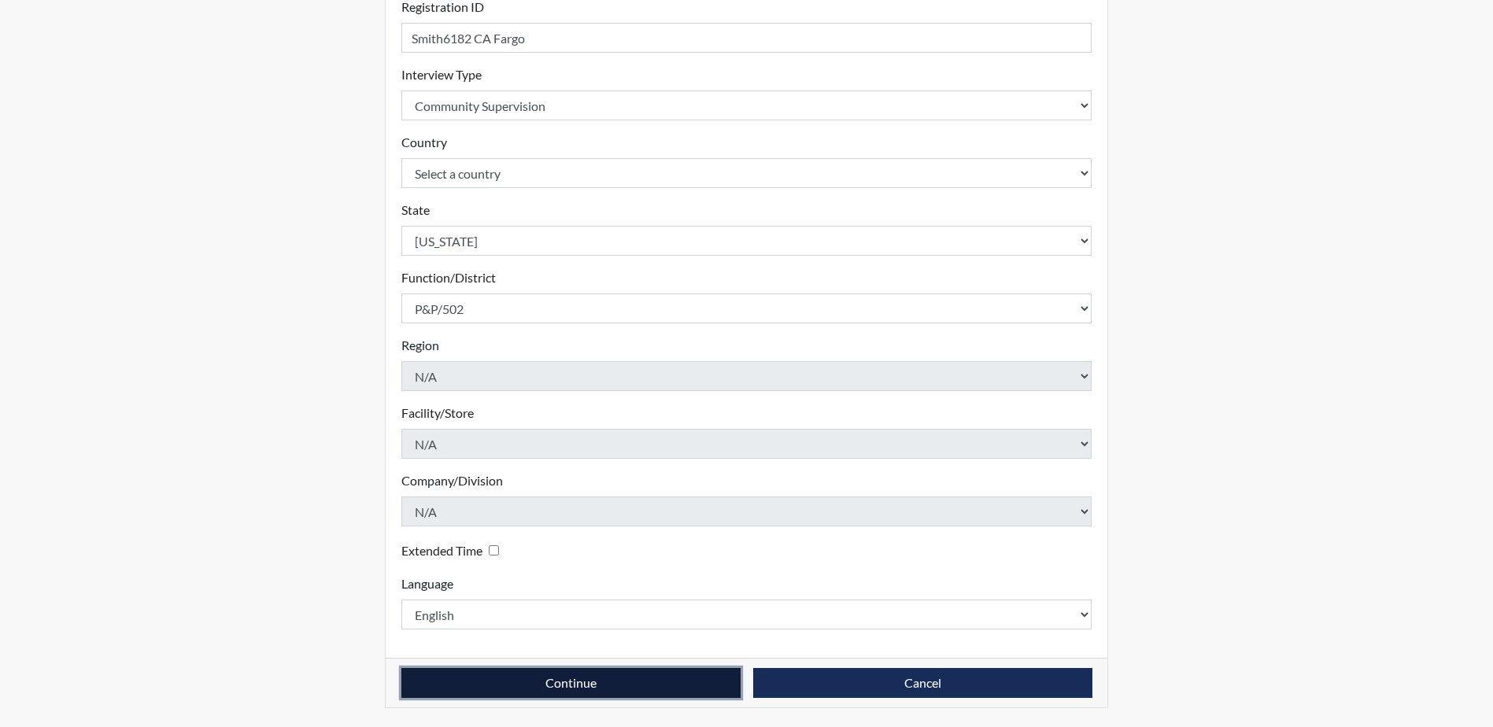
click at [562, 686] on button "Continue" at bounding box center [570, 683] width 339 height 30
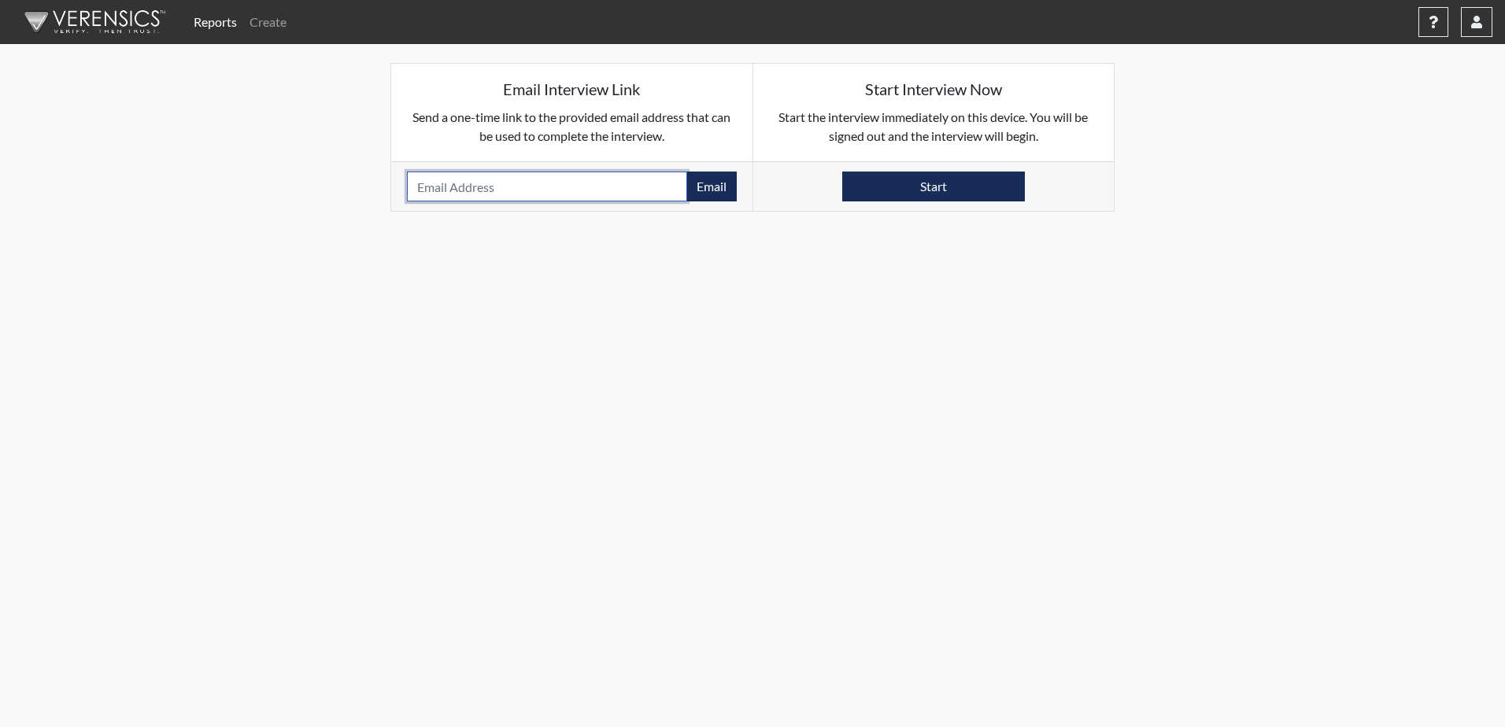
click at [499, 190] on input "email" at bounding box center [547, 187] width 280 height 30
type input "[EMAIL_ADDRESS][DOMAIN_NAME]"
click at [719, 190] on button "Email" at bounding box center [711, 187] width 50 height 30
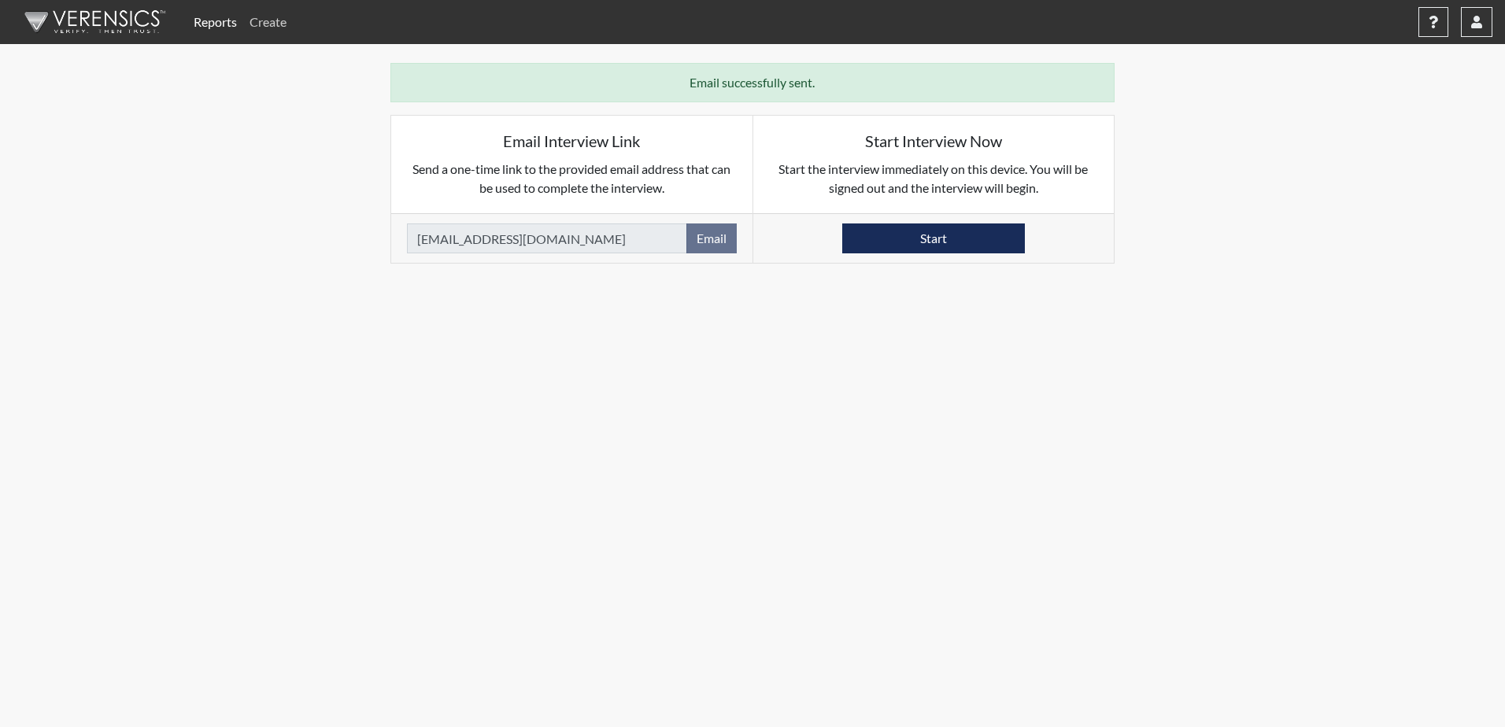
click at [268, 30] on link "Create" at bounding box center [268, 21] width 50 height 31
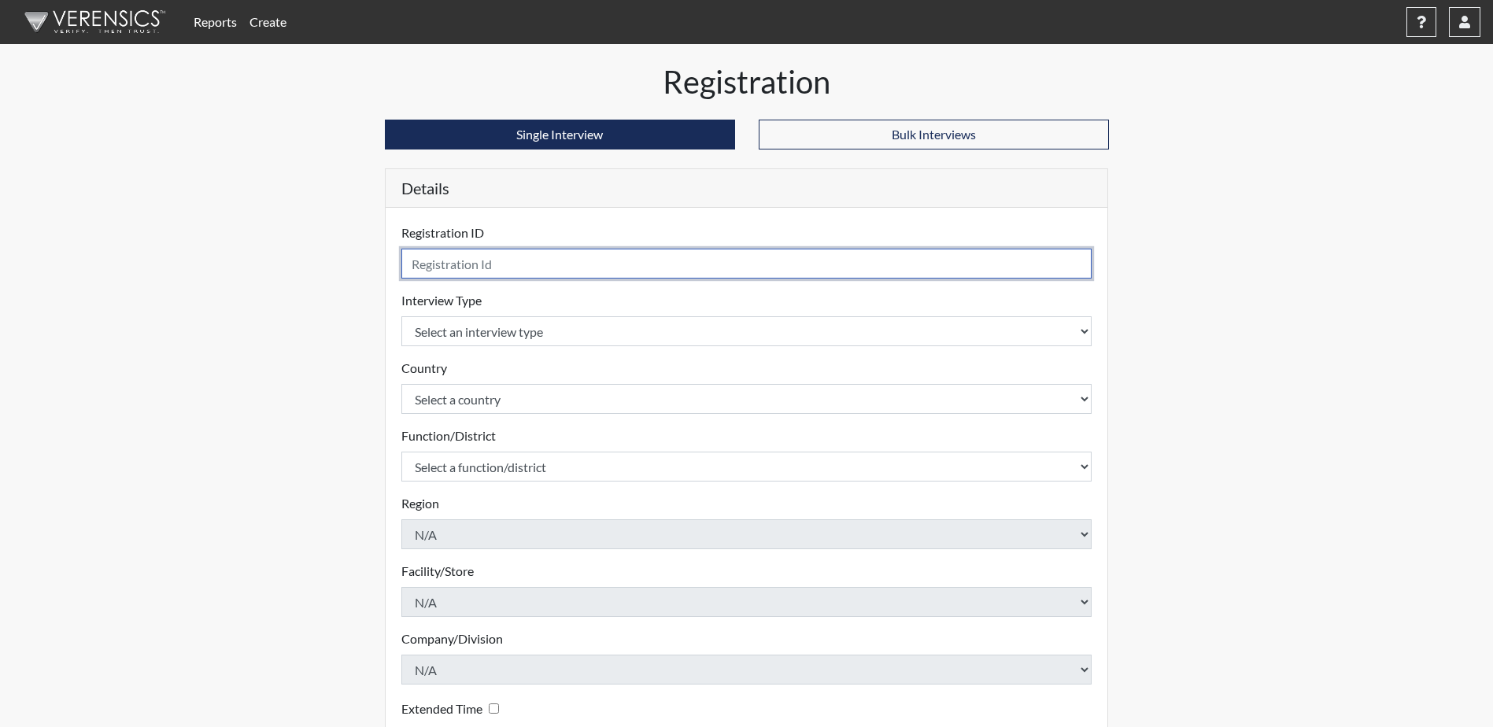
click at [552, 267] on input "text" at bounding box center [746, 264] width 691 height 30
type input "barnes6462 CAII"
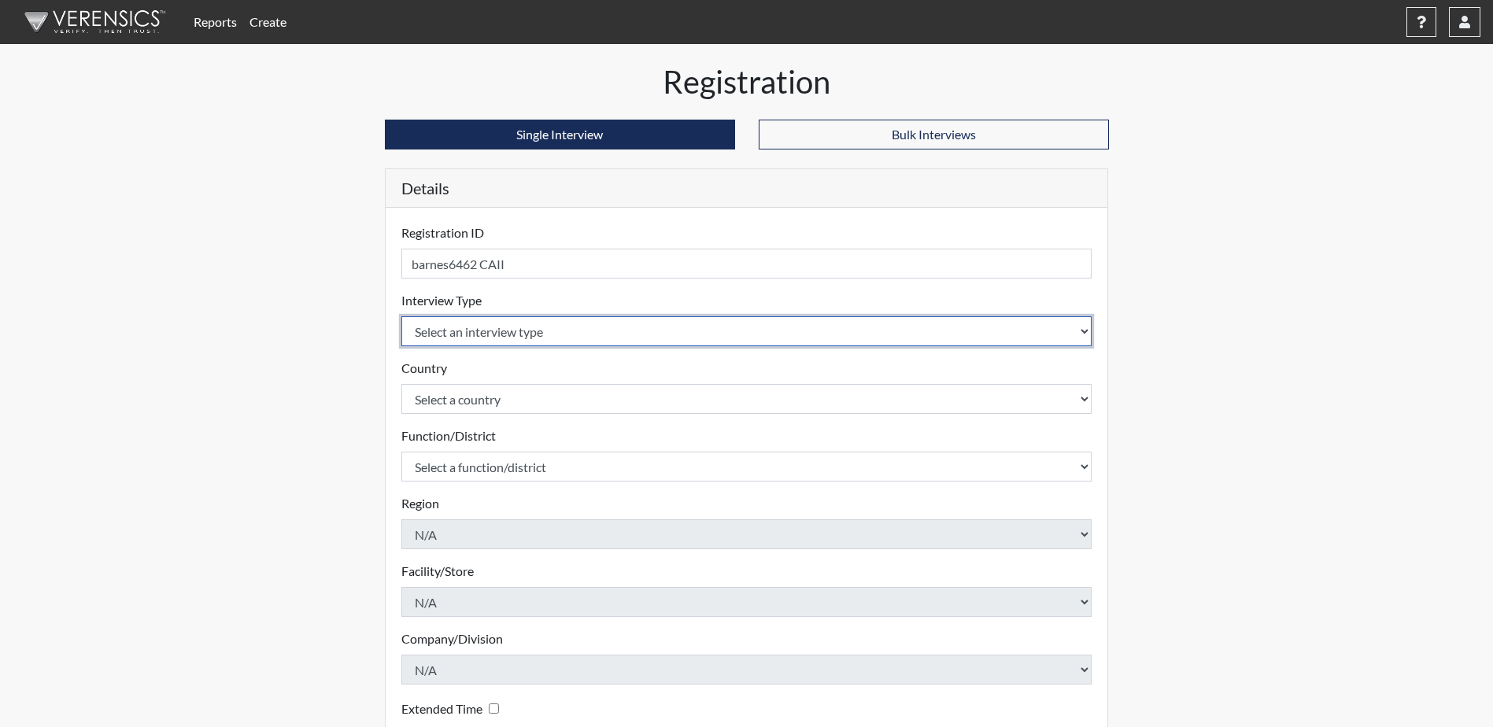
select select "ff757fb6-e1bf-11ea-9c9f-0eff0cf7eb8f"
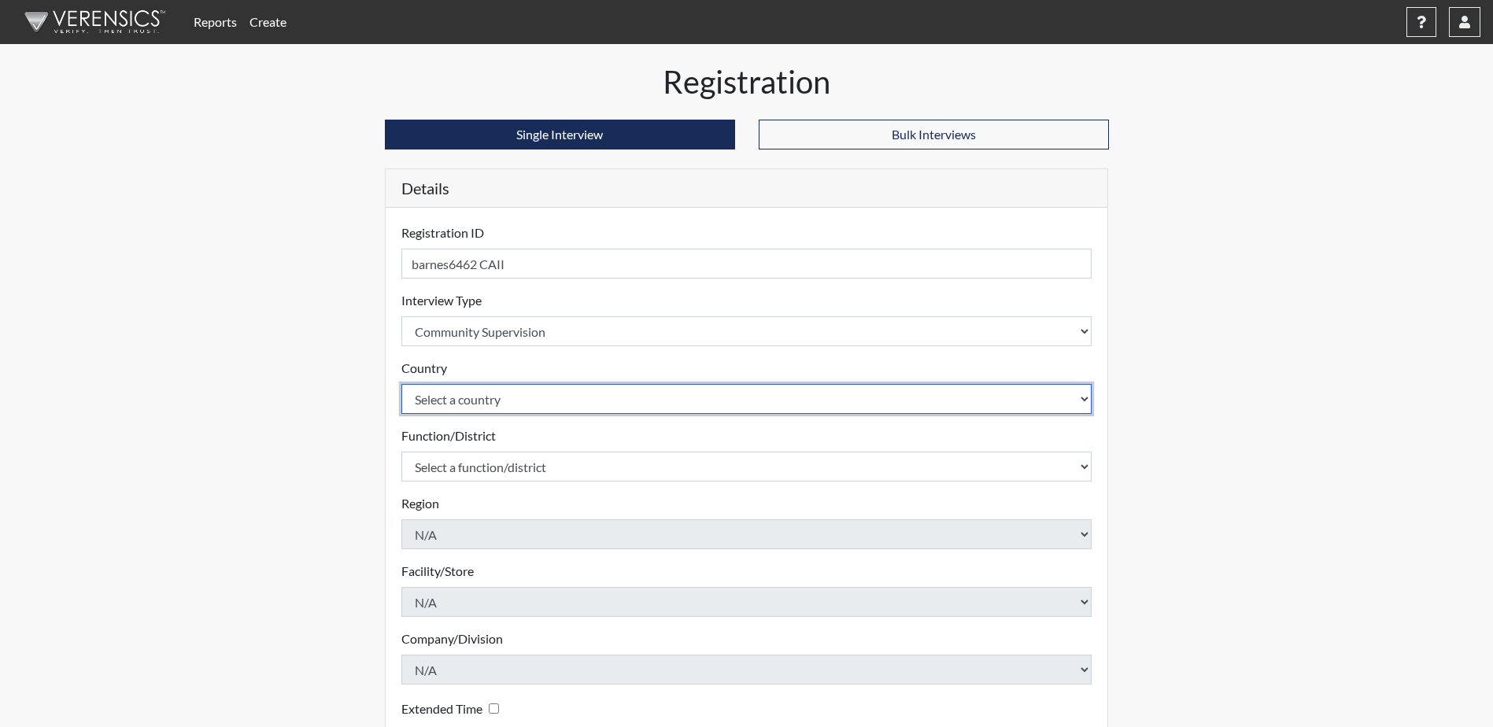
select select "united-states-of-[GEOGRAPHIC_DATA]"
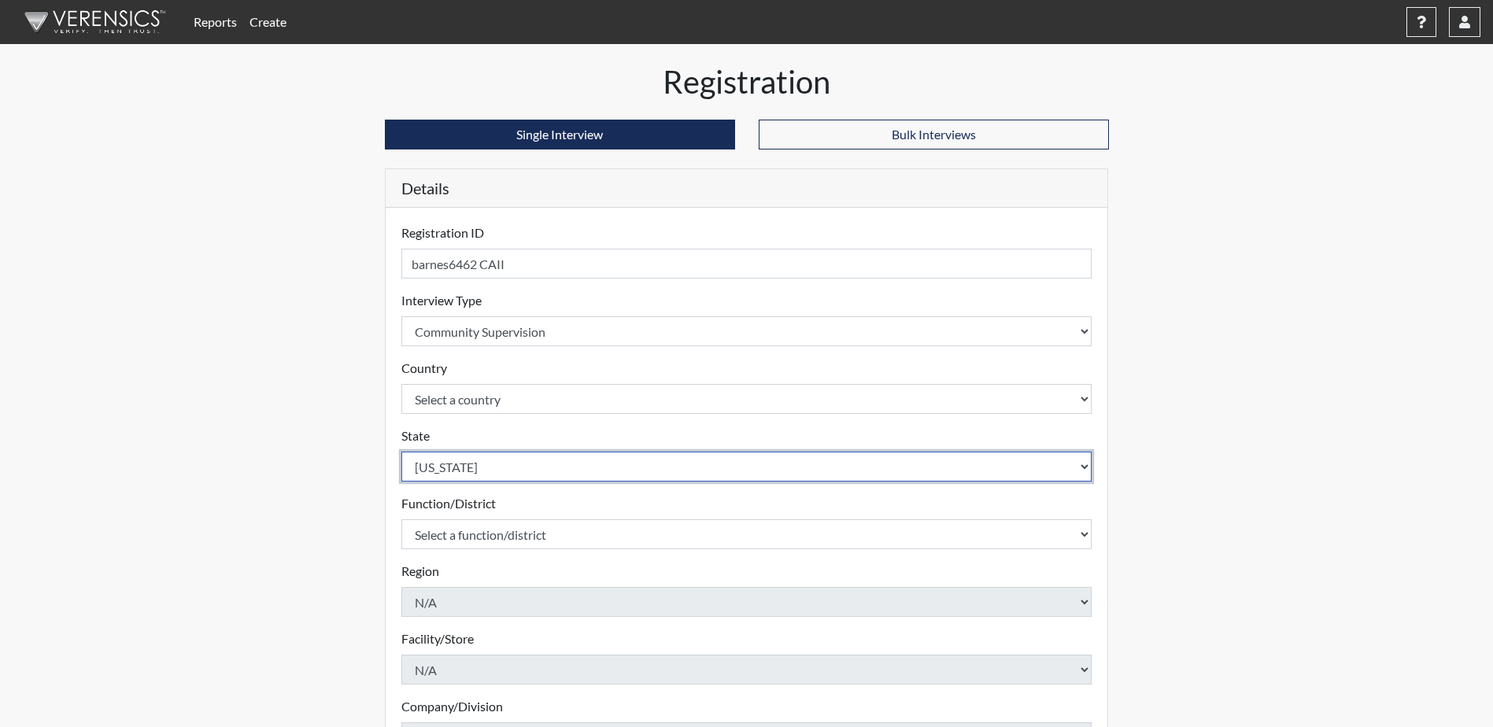
select select "ND"
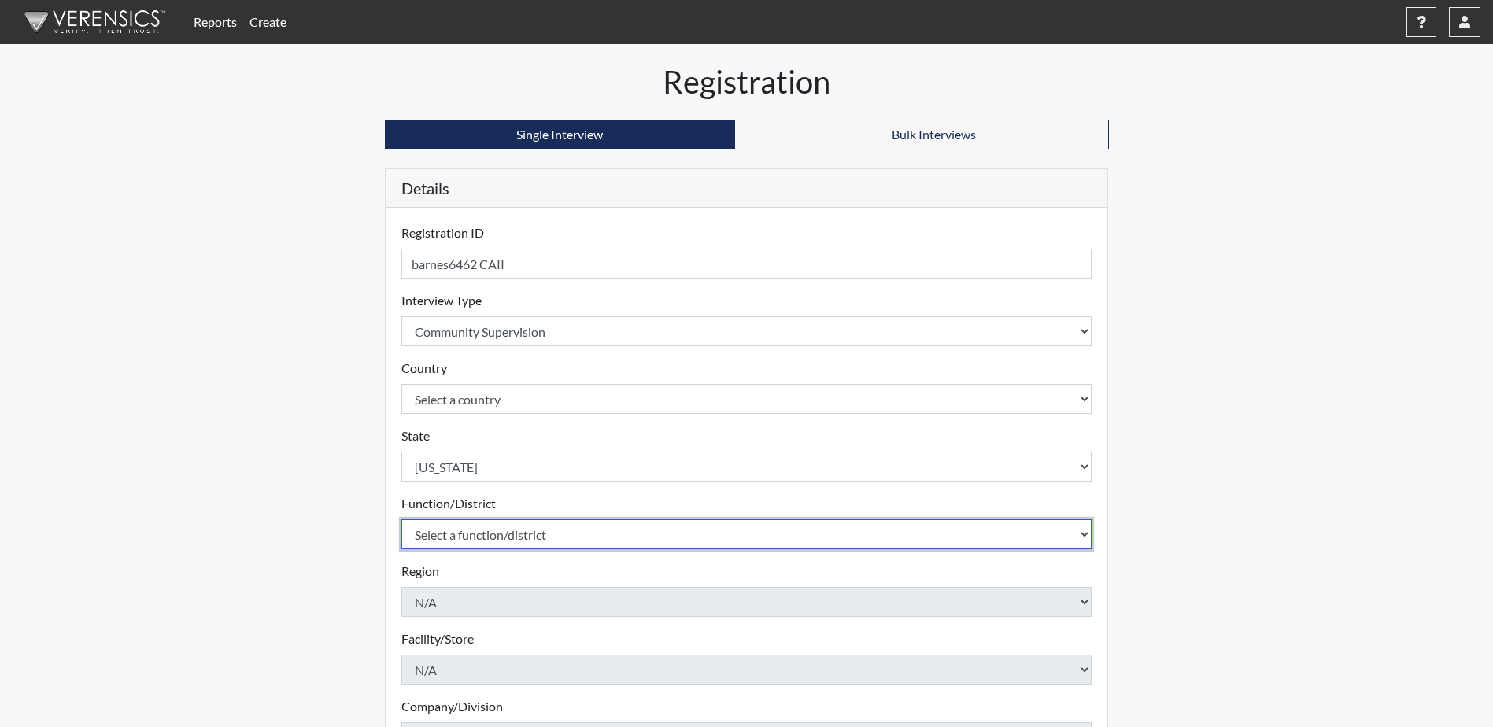
select select "4c6cf6b7-0a66-4ddf-a33c-c3617a18a22d"
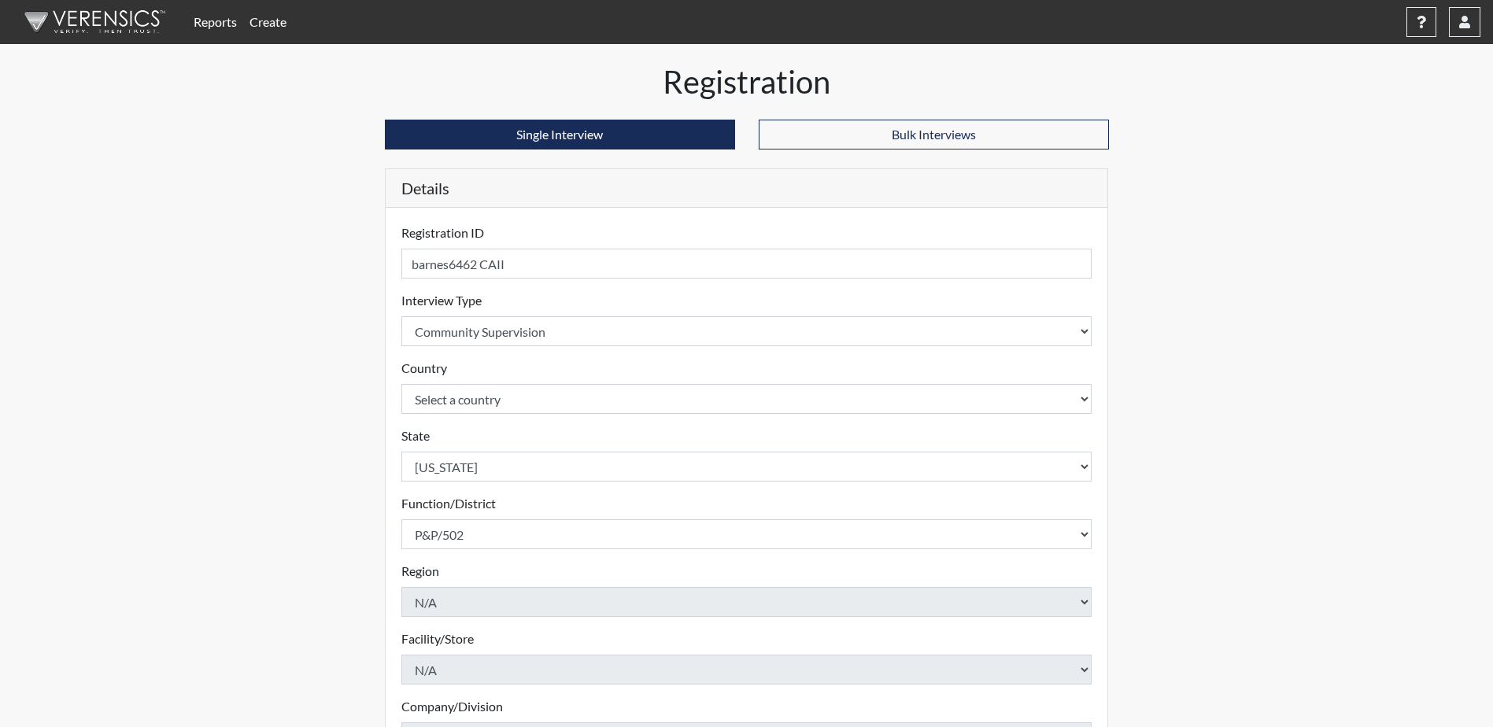
scroll to position [226, 0]
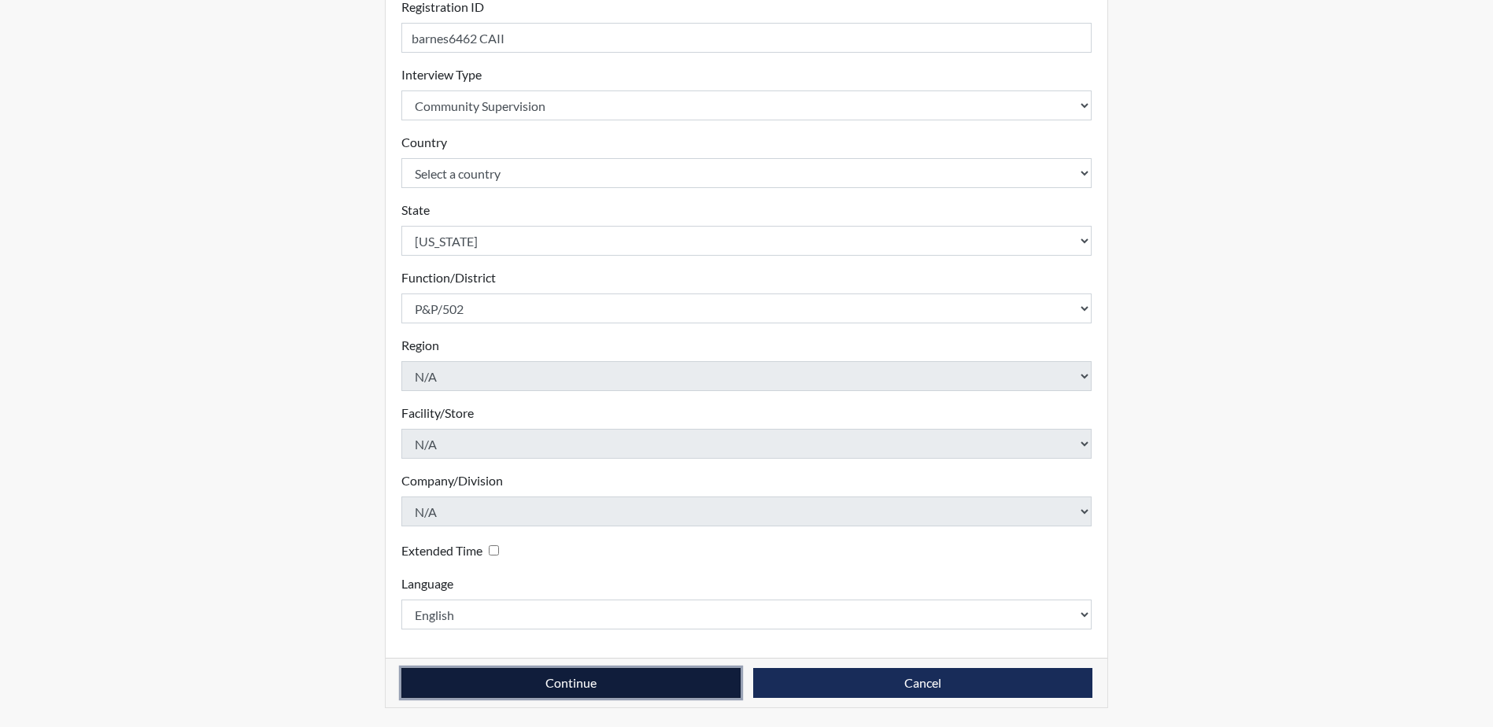
click at [534, 682] on button "Continue" at bounding box center [570, 683] width 339 height 30
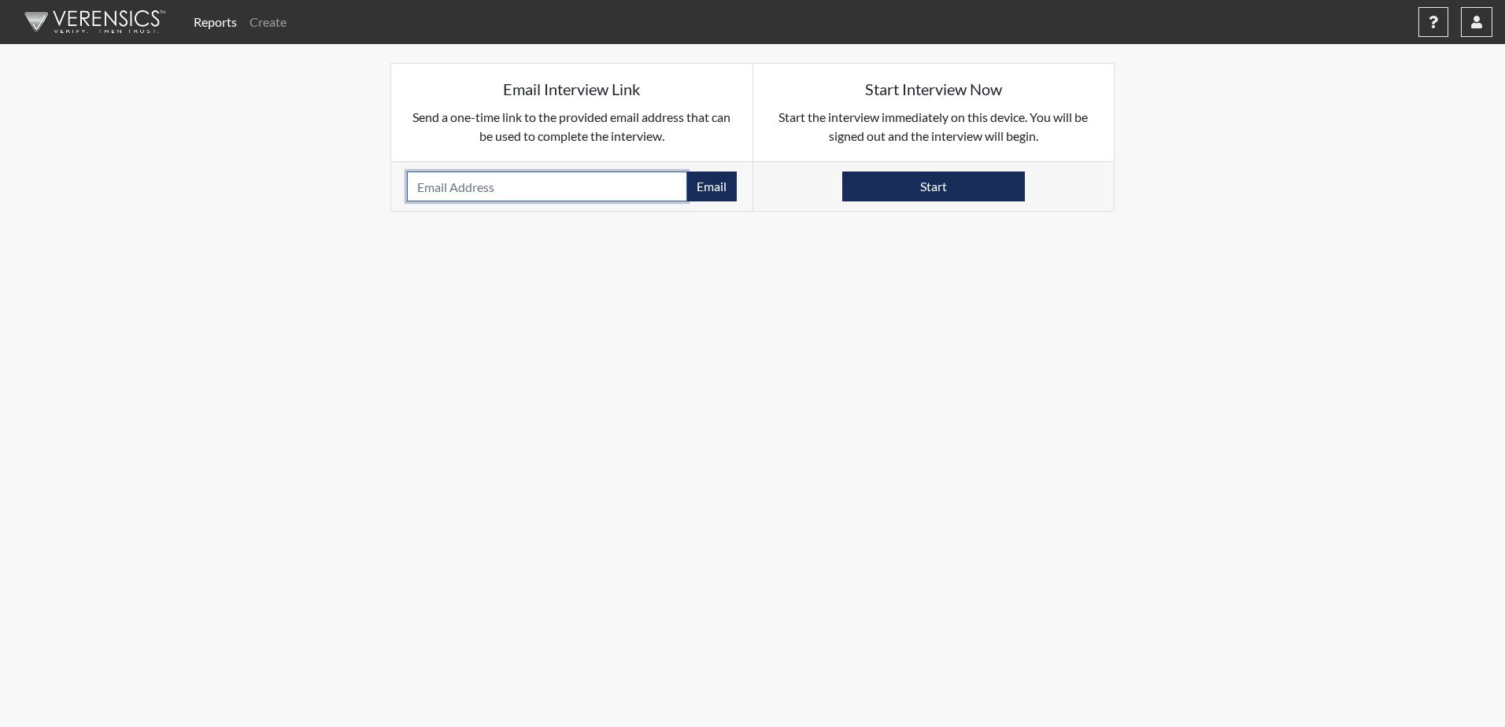
click at [486, 194] on input "email" at bounding box center [547, 187] width 280 height 30
type input "[EMAIL_ADDRESS][DOMAIN_NAME]"
click at [708, 191] on button "Email" at bounding box center [711, 187] width 50 height 30
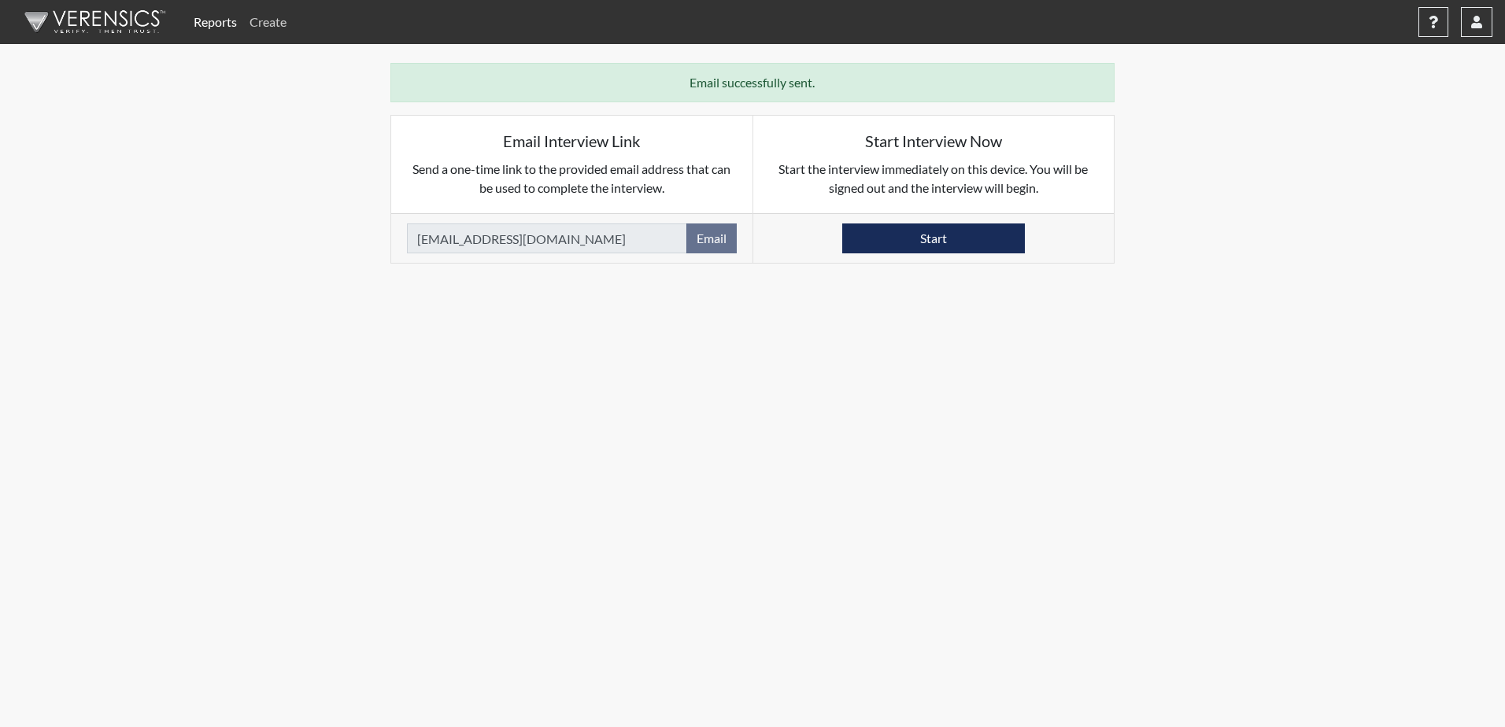
click at [269, 23] on link "Create" at bounding box center [268, 21] width 50 height 31
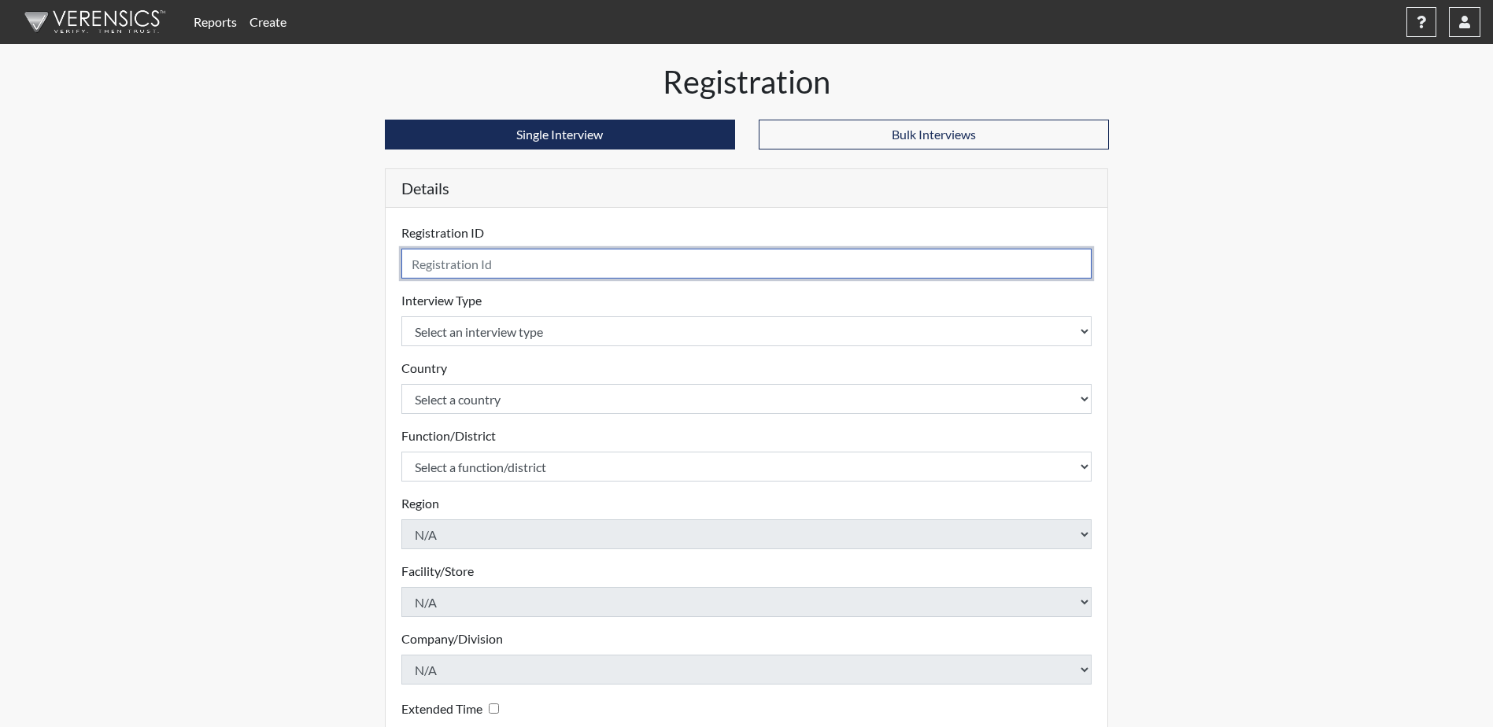
click at [522, 263] on input "text" at bounding box center [746, 264] width 691 height 30
click at [501, 259] on input "text" at bounding box center [746, 264] width 691 height 30
type input "Meyer7335 [PERSON_NAME]"
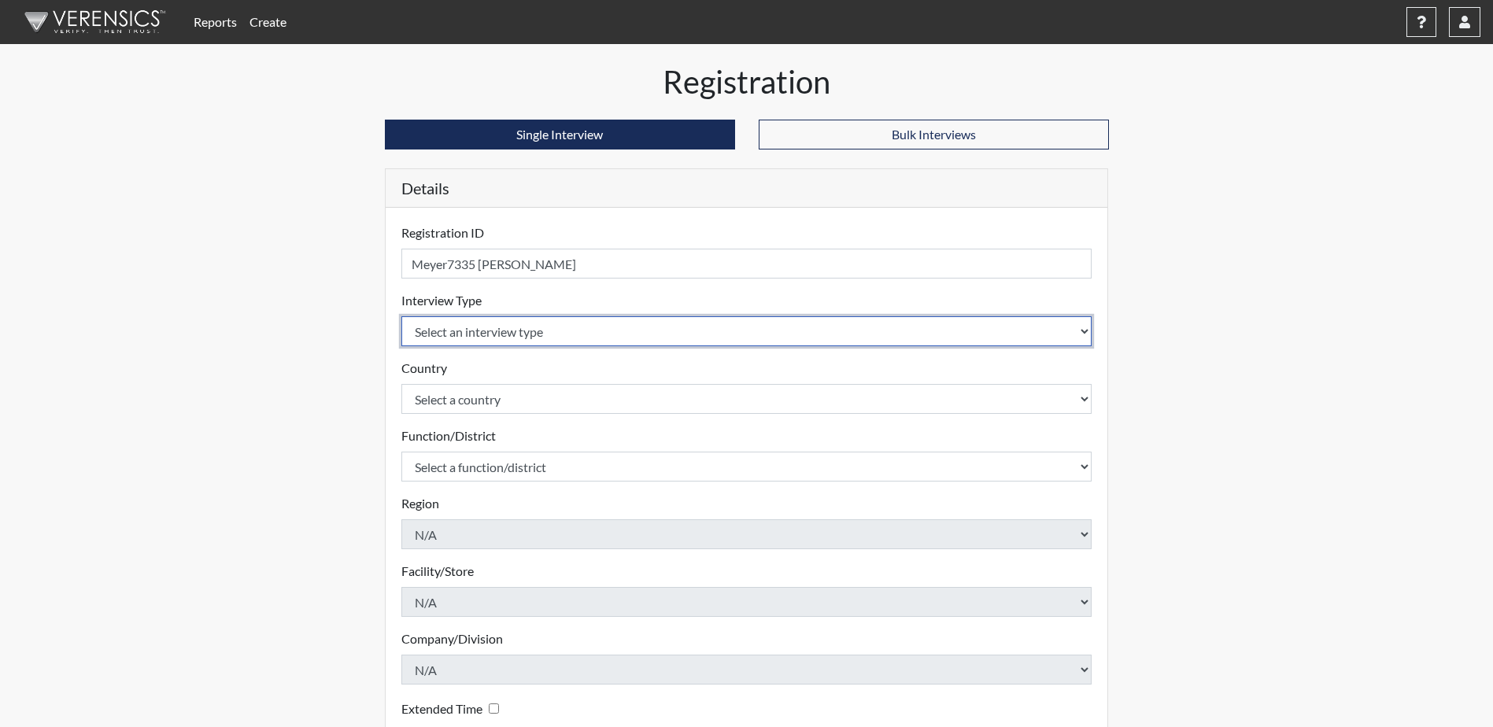
select select "ff757fb6-e1bf-11ea-9c9f-0eff0cf7eb8f"
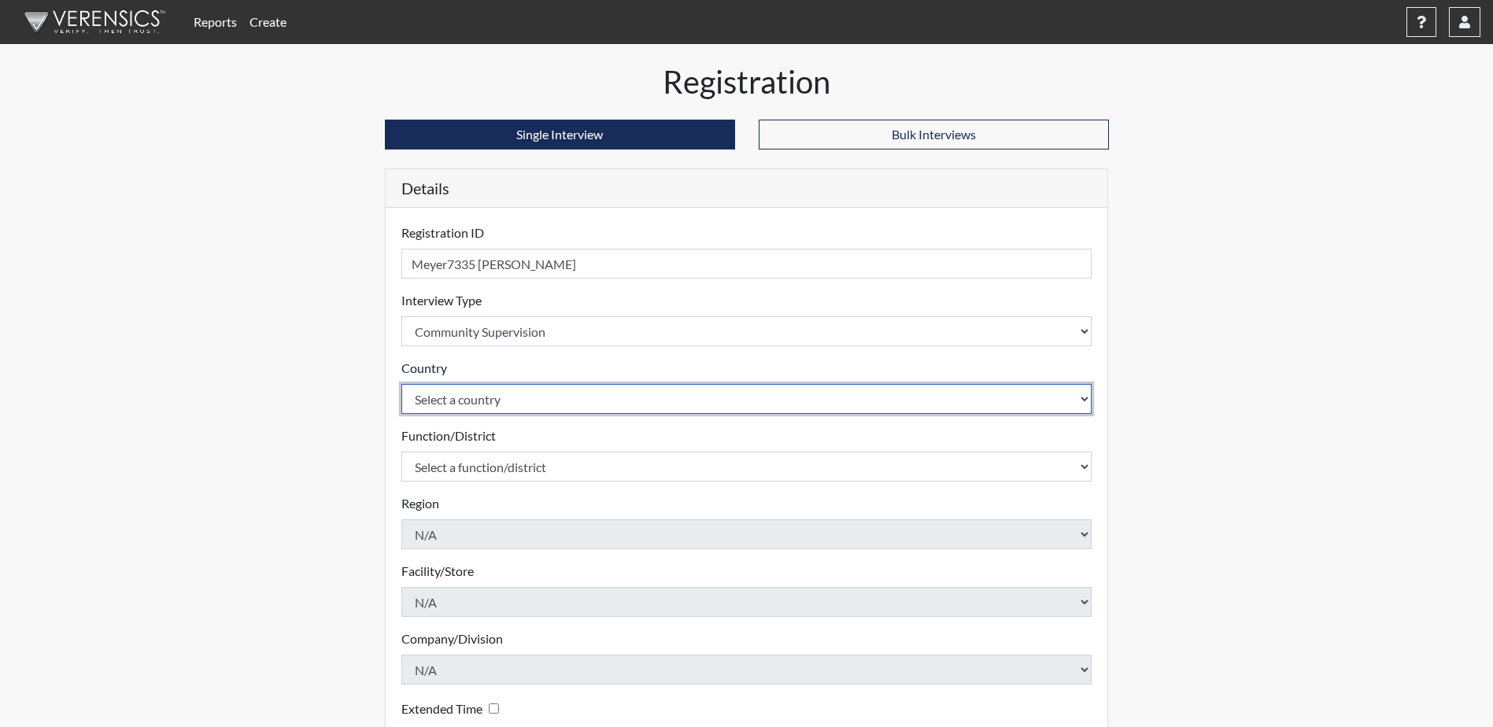
select select "united-states-of-[GEOGRAPHIC_DATA]"
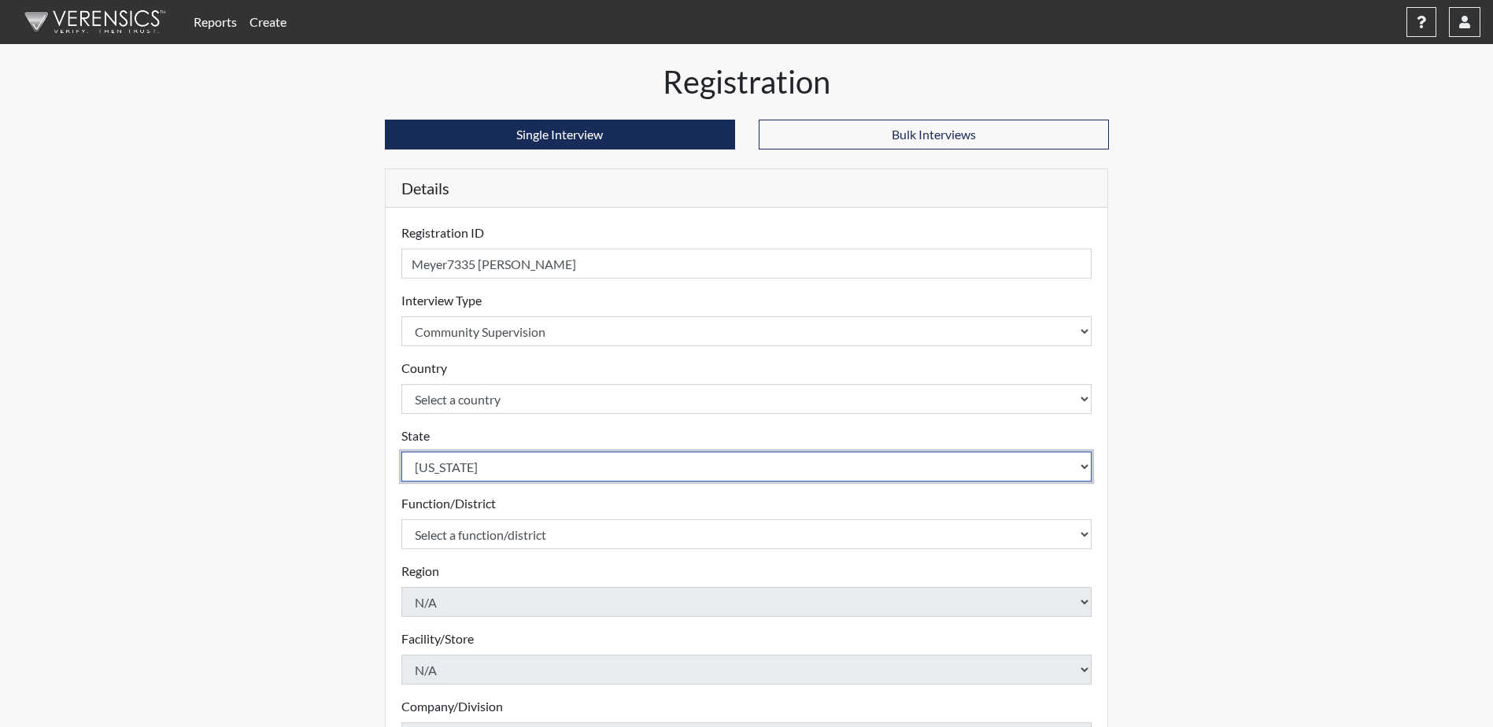
select select "ND"
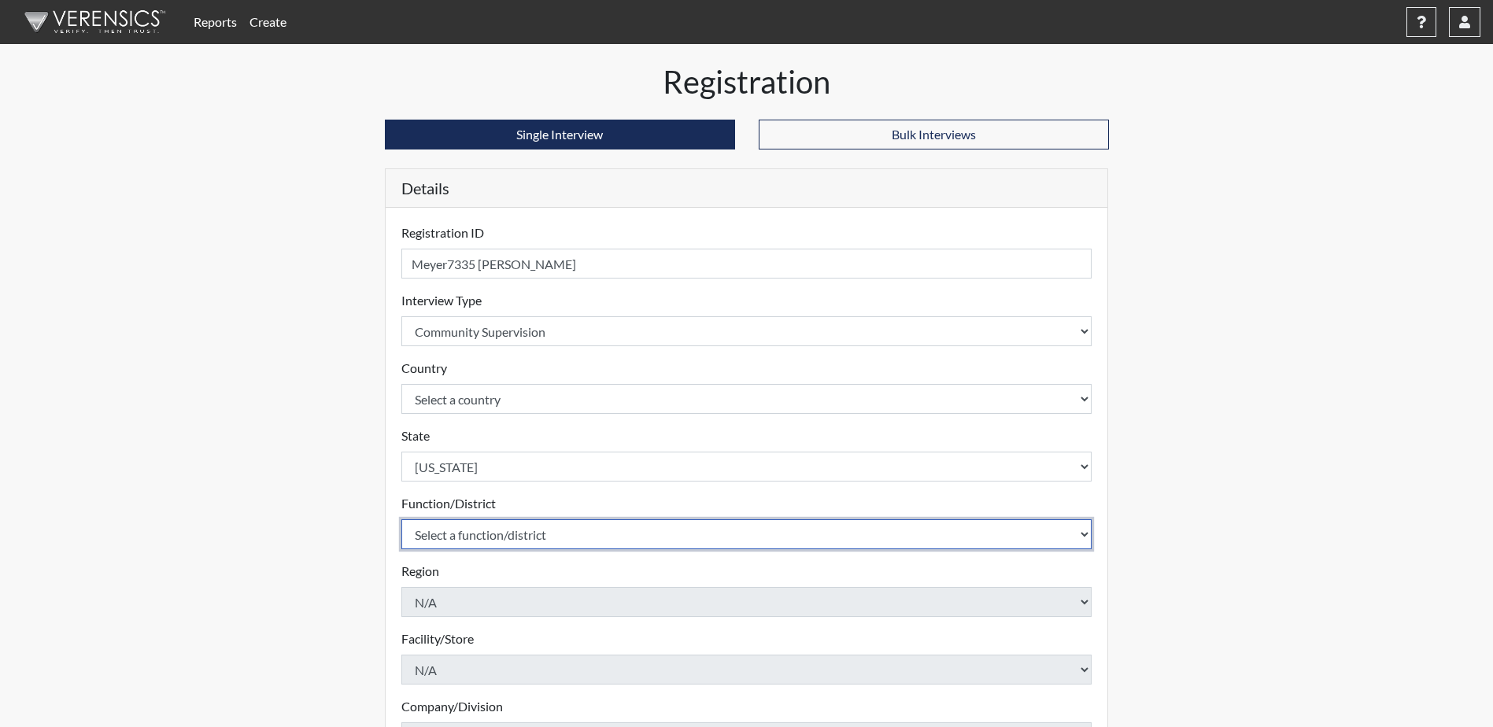
select select "4c6cf6b7-0a66-4ddf-a33c-c3617a18a22d"
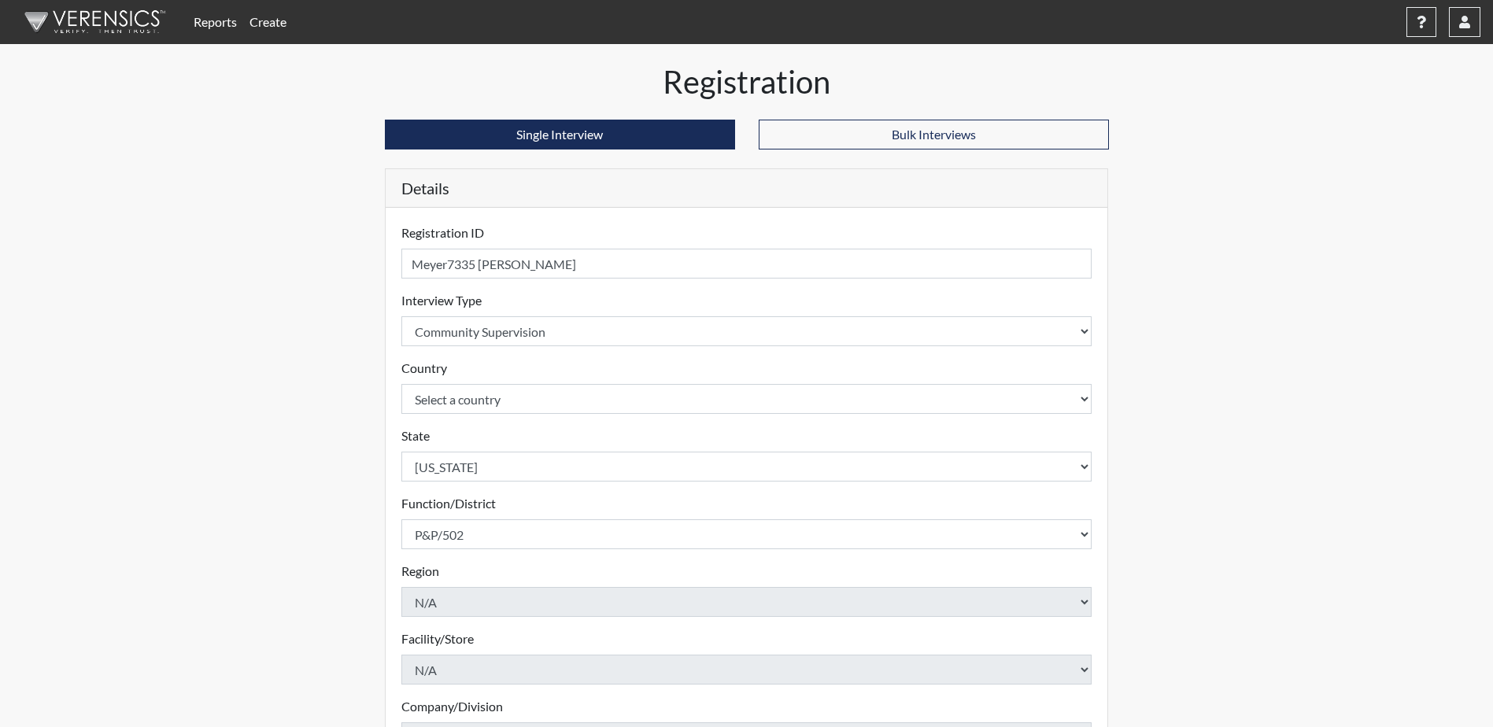
scroll to position [226, 0]
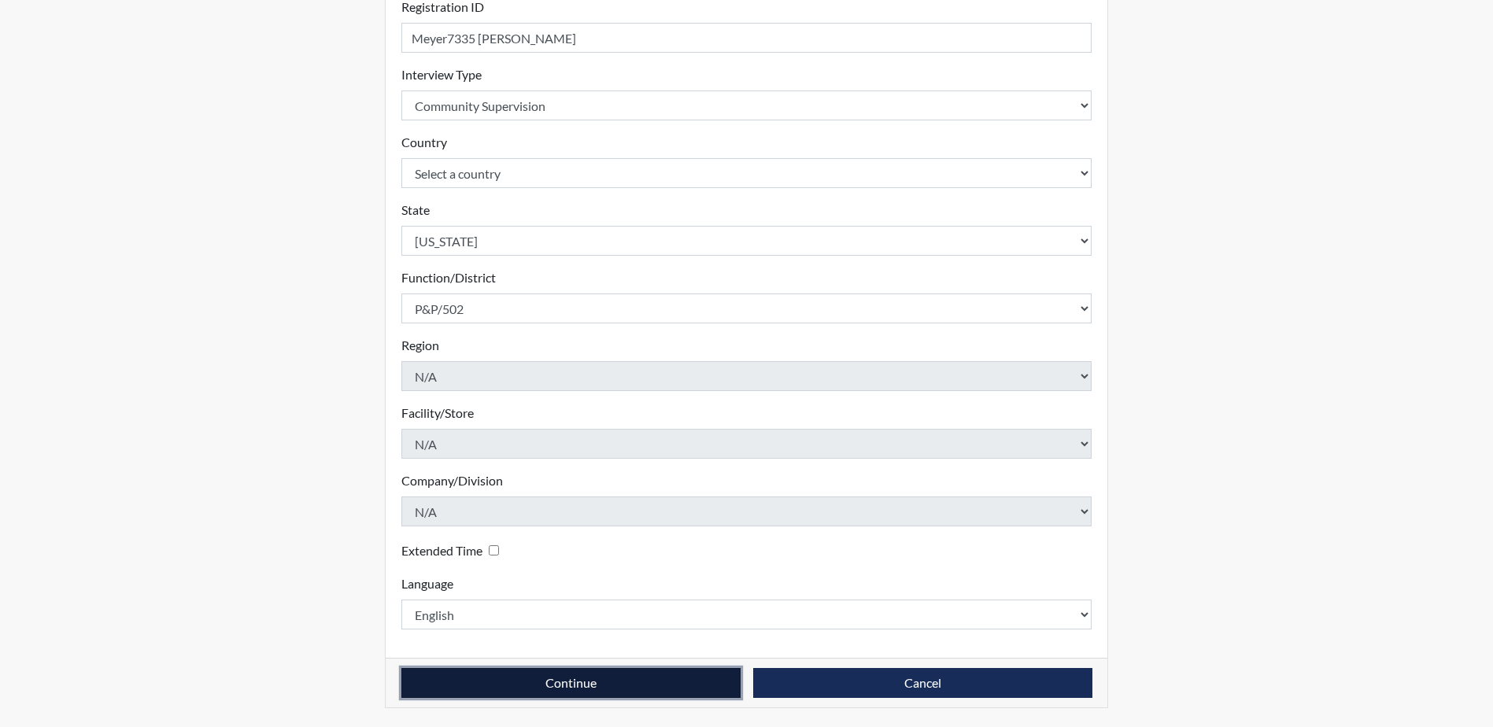
click at [594, 678] on button "Continue" at bounding box center [570, 683] width 339 height 30
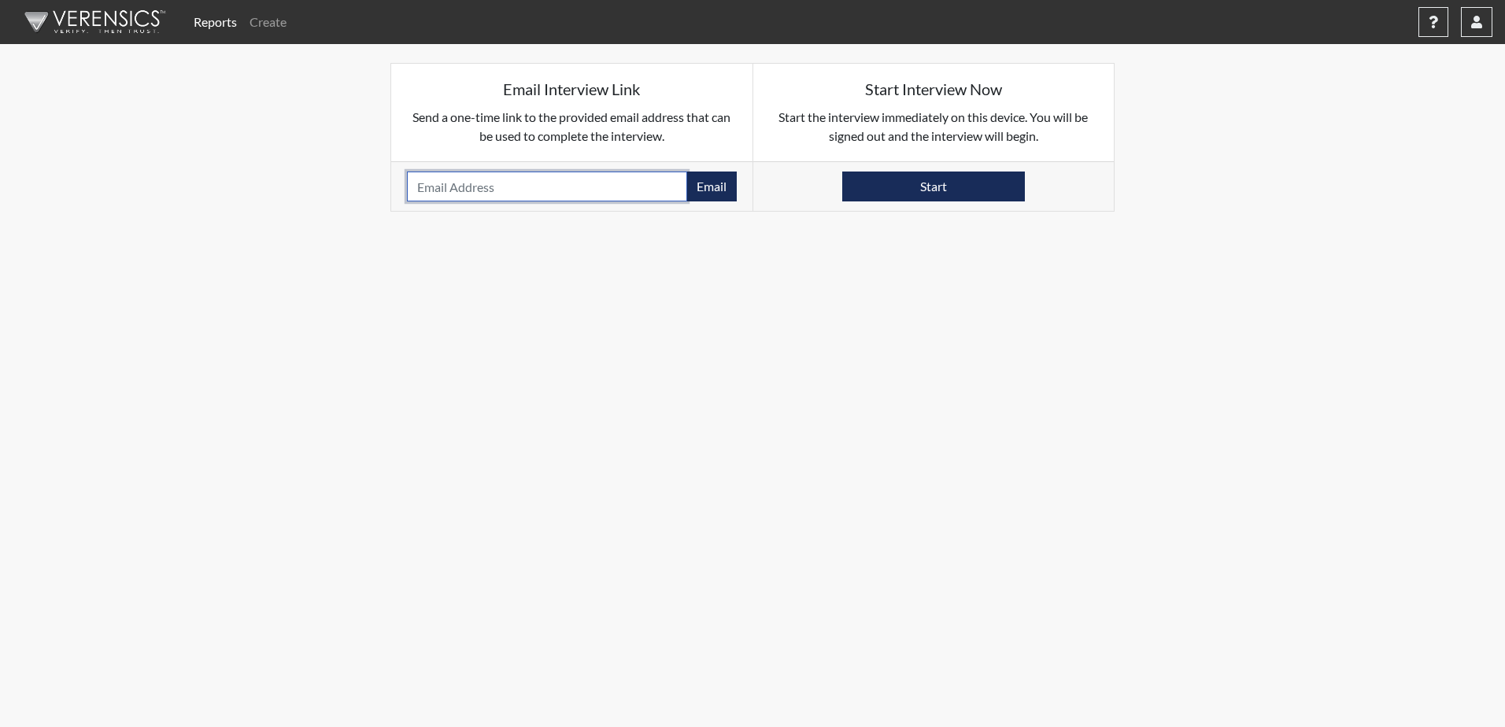
click at [441, 184] on input "email" at bounding box center [547, 187] width 280 height 30
paste input "[EMAIL_ADDRESS][DOMAIN_NAME]"
type input "[EMAIL_ADDRESS][DOMAIN_NAME]"
click at [719, 188] on button "Email" at bounding box center [711, 187] width 50 height 30
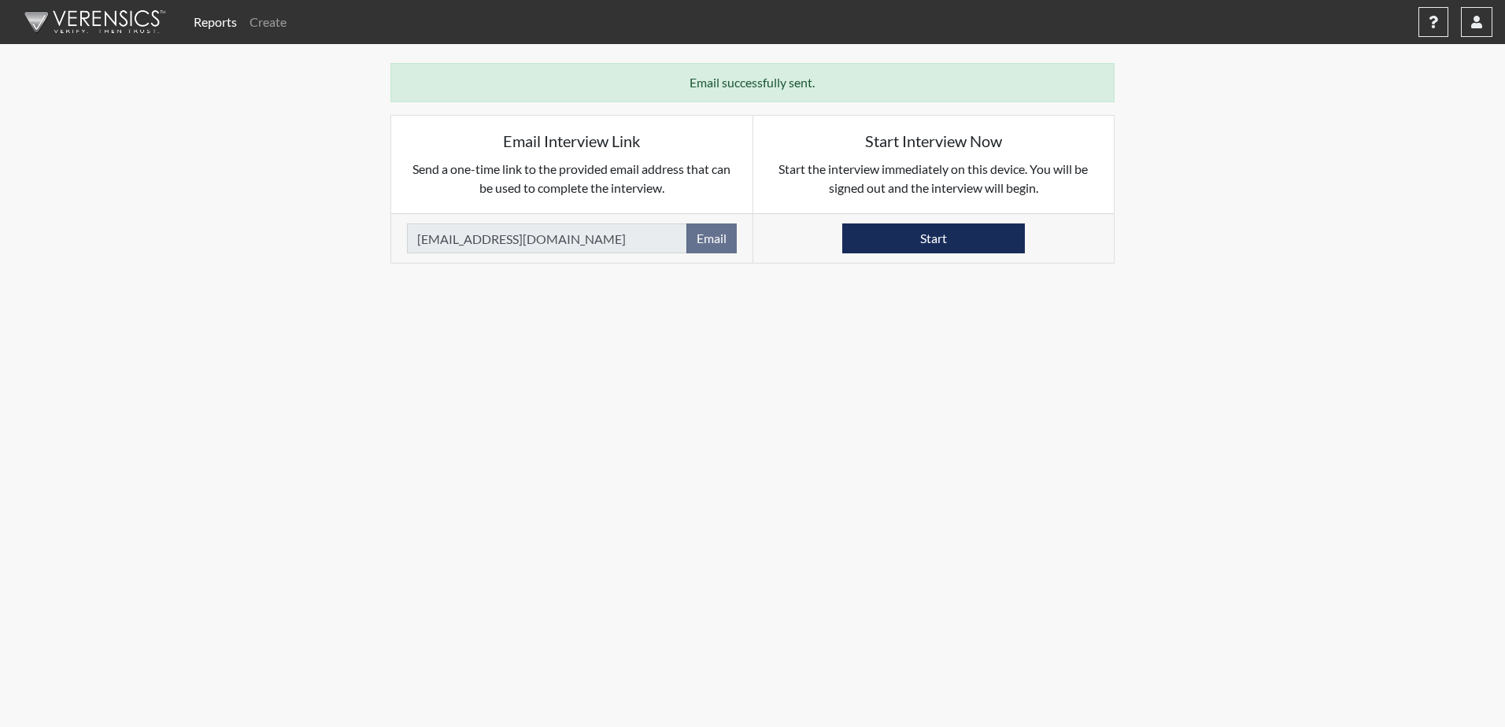
click at [220, 21] on link "Reports" at bounding box center [215, 21] width 56 height 31
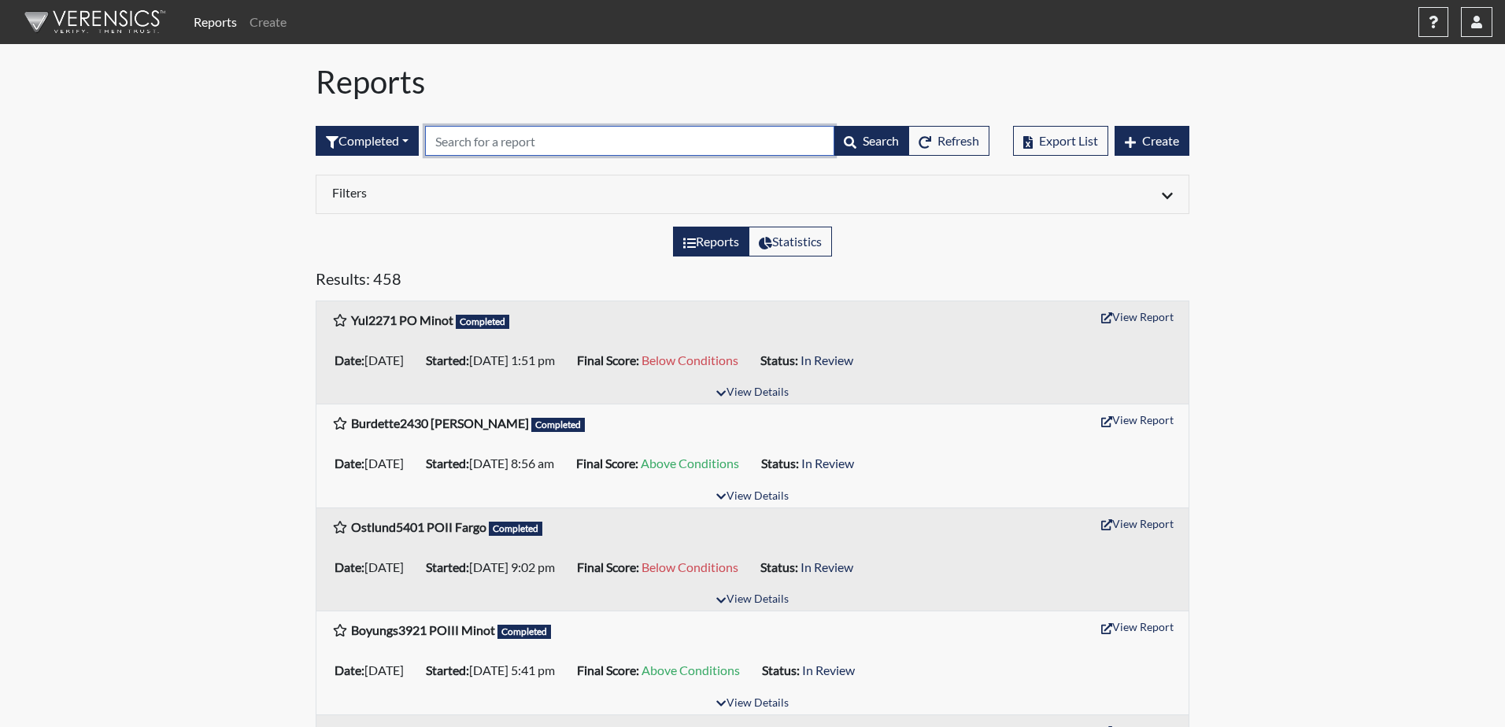
click at [522, 142] on input "text" at bounding box center [629, 141] width 409 height 30
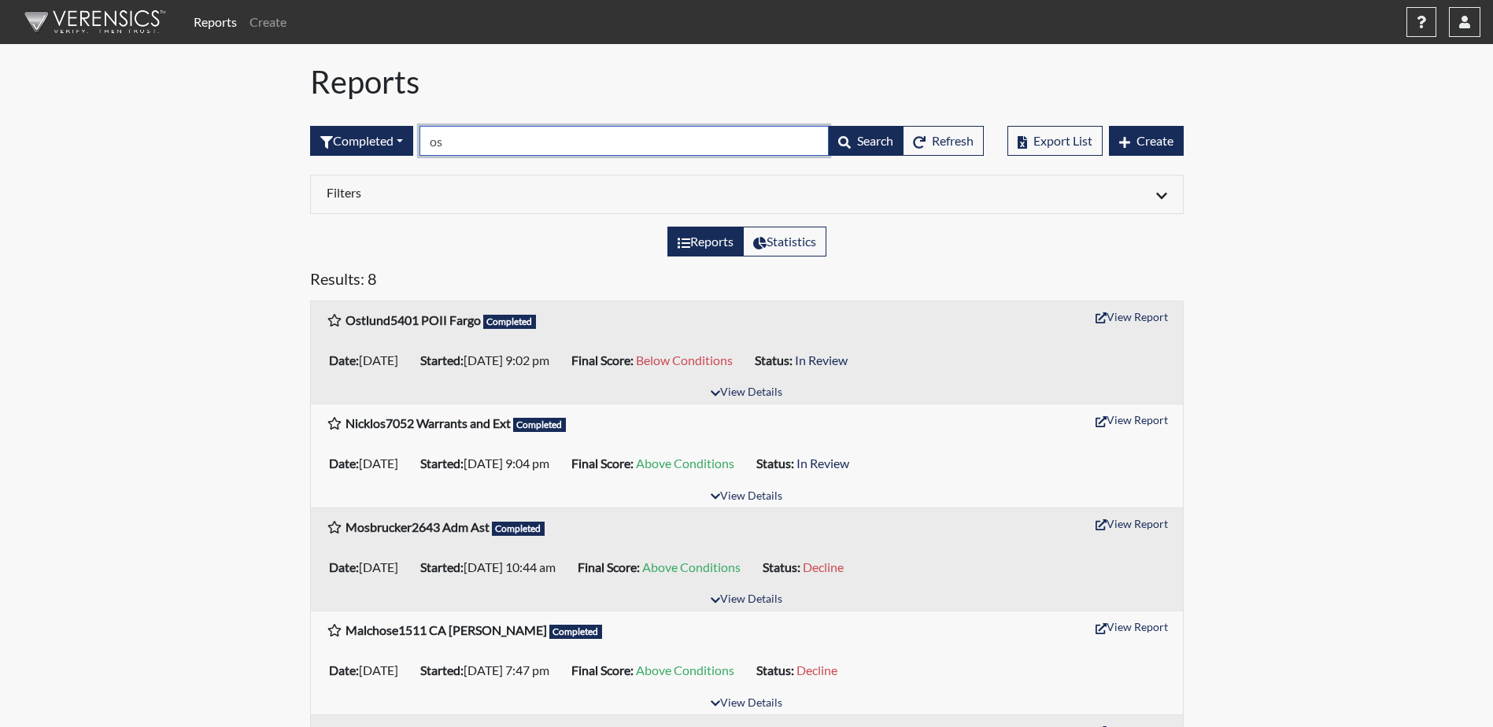
type input "o"
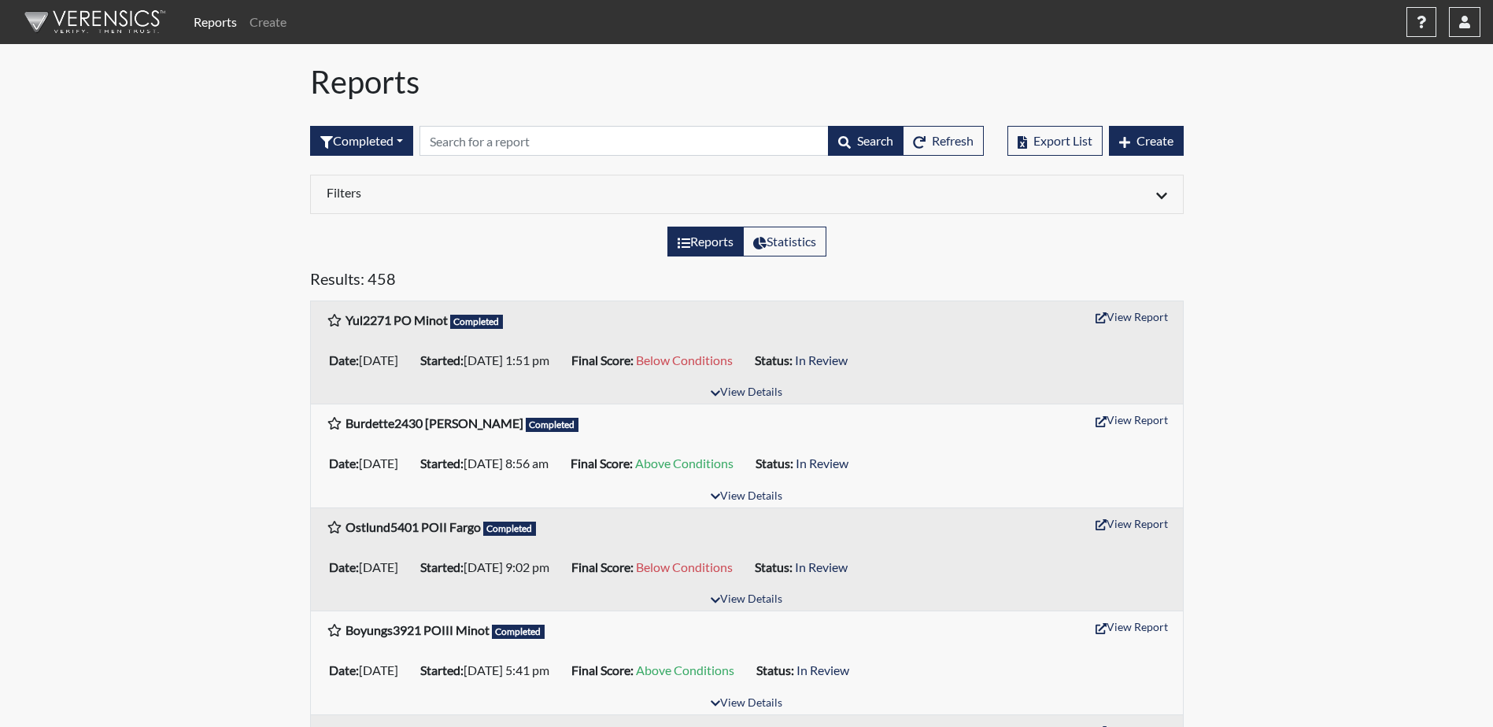
click at [1044, 246] on div "Reports Statistics" at bounding box center [746, 248] width 897 height 42
drag, startPoint x: 1079, startPoint y: 666, endPoint x: 1113, endPoint y: 654, distance: 35.8
click at [1084, 661] on ul "Date: [DATE] Started: [DATE] 5:41 pm Final Score: Above Conditions Status: In R…" at bounding box center [747, 670] width 848 height 31
click at [644, 552] on ul "Date: [DATE] Started: [DATE] 9:02 pm Final Score: Below Conditions Status: In R…" at bounding box center [747, 567] width 848 height 31
